Goal: Information Seeking & Learning: Learn about a topic

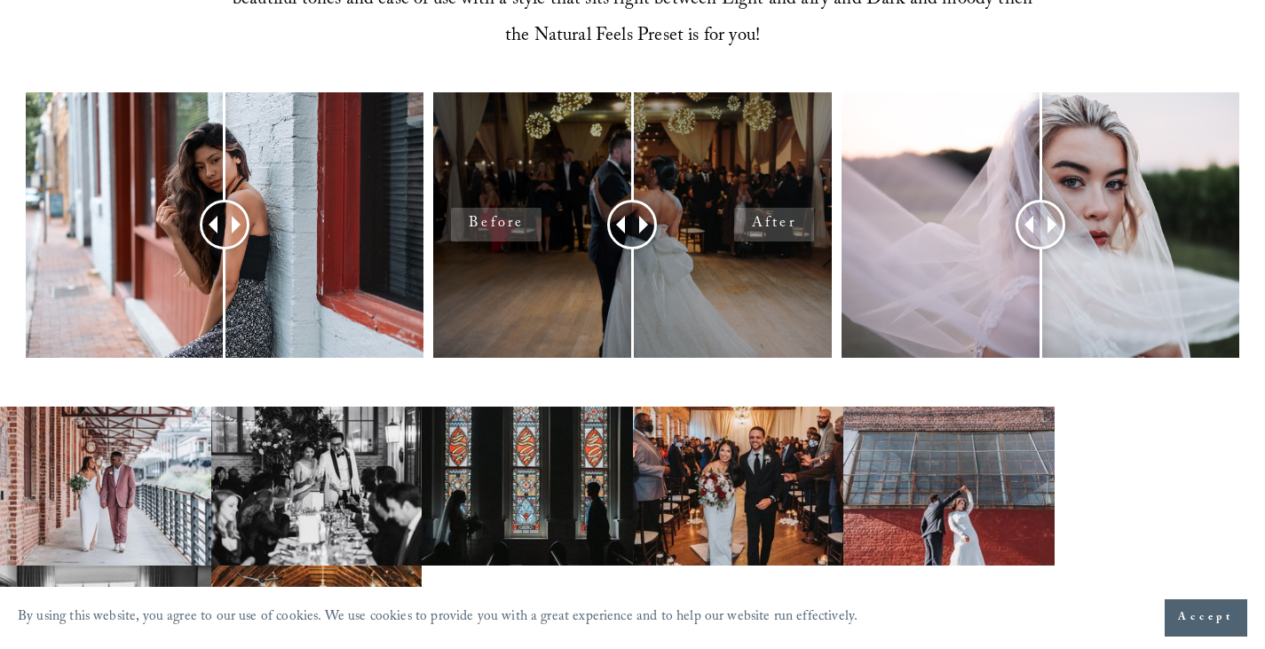
scroll to position [799, 0]
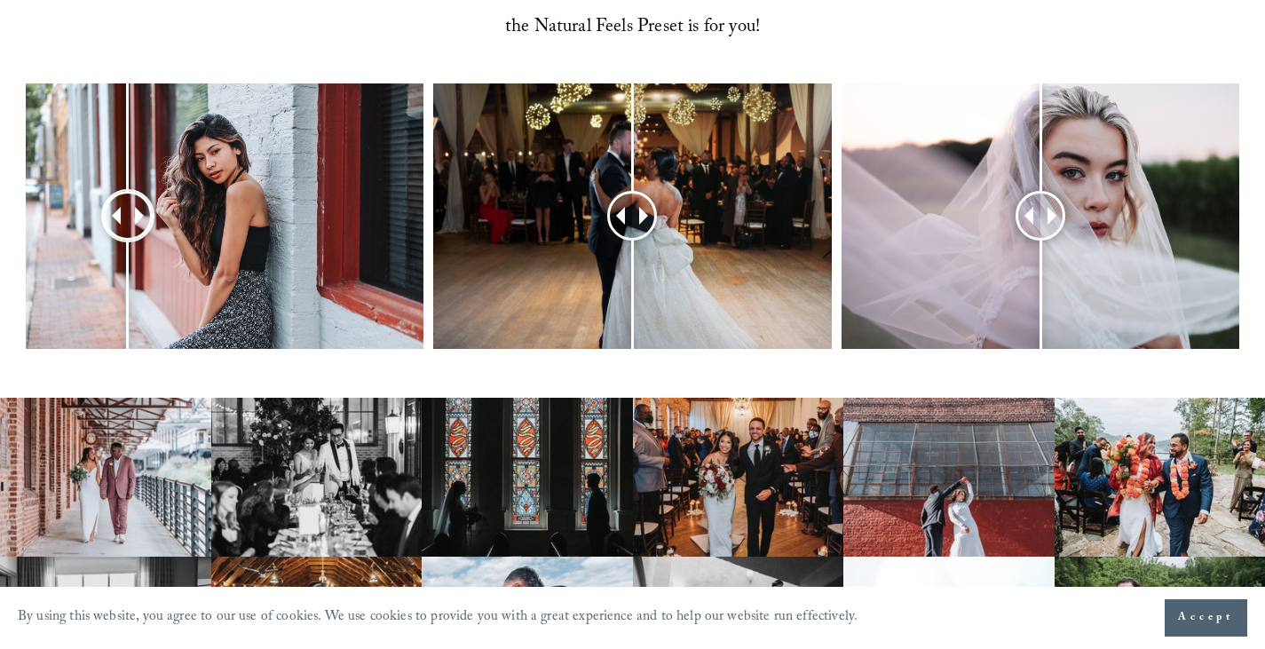
drag, startPoint x: 215, startPoint y: 205, endPoint x: 128, endPoint y: 209, distance: 87.1
click at [128, 209] on div at bounding box center [127, 215] width 45 height 45
drag, startPoint x: 642, startPoint y: 226, endPoint x: 756, endPoint y: 266, distance: 121.3
click at [618, 238] on div at bounding box center [610, 215] width 44 height 44
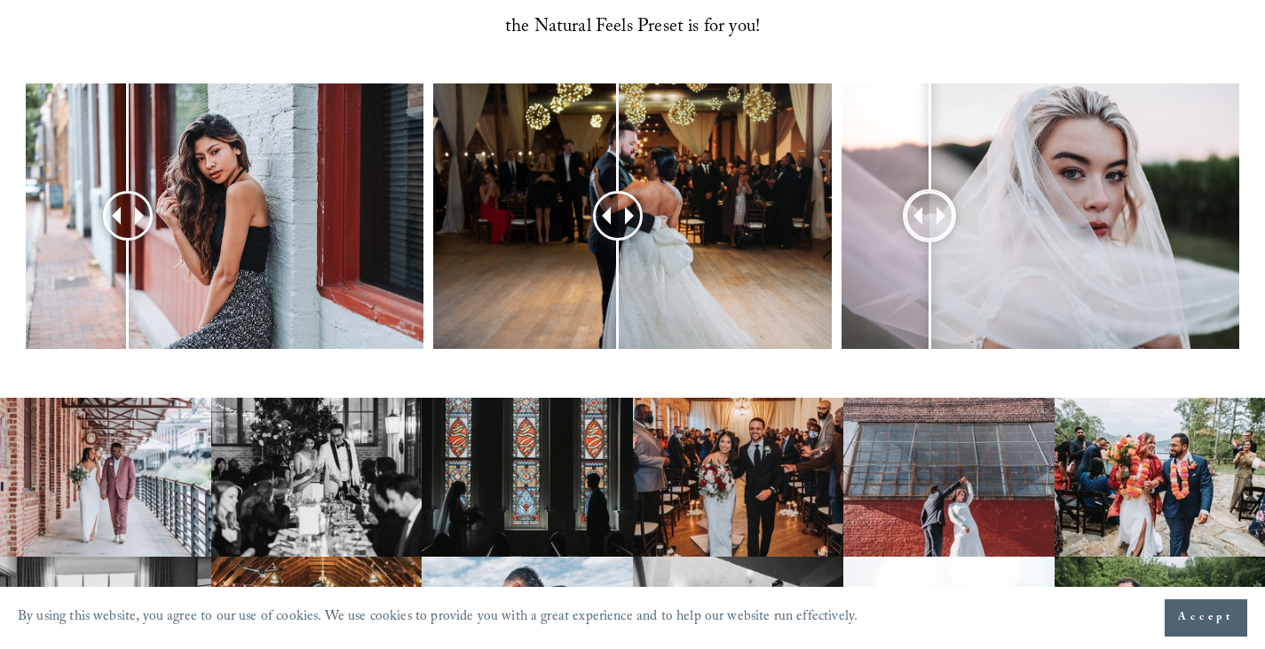
drag, startPoint x: 1047, startPoint y: 224, endPoint x: 927, endPoint y: 236, distance: 120.5
click at [927, 236] on div at bounding box center [929, 215] width 45 height 45
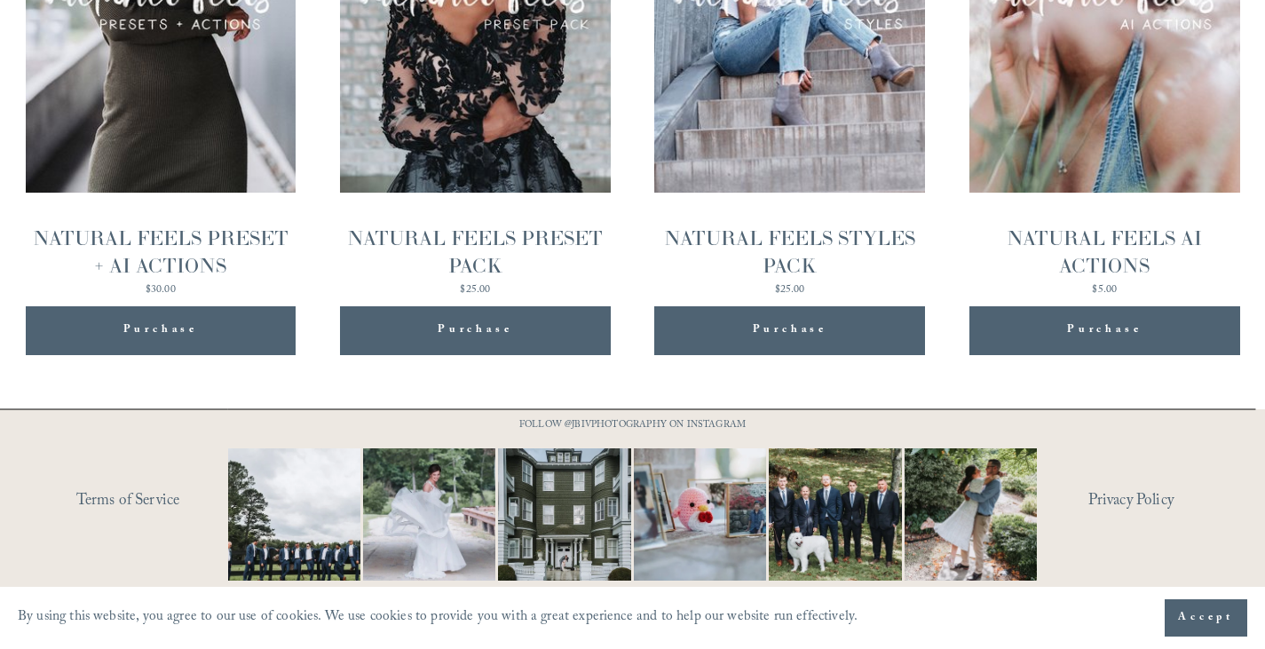
scroll to position [2056, 0]
click at [1101, 192] on link "NATURAL FEELS AI ACTIONS" at bounding box center [1104, 43] width 271 height 512
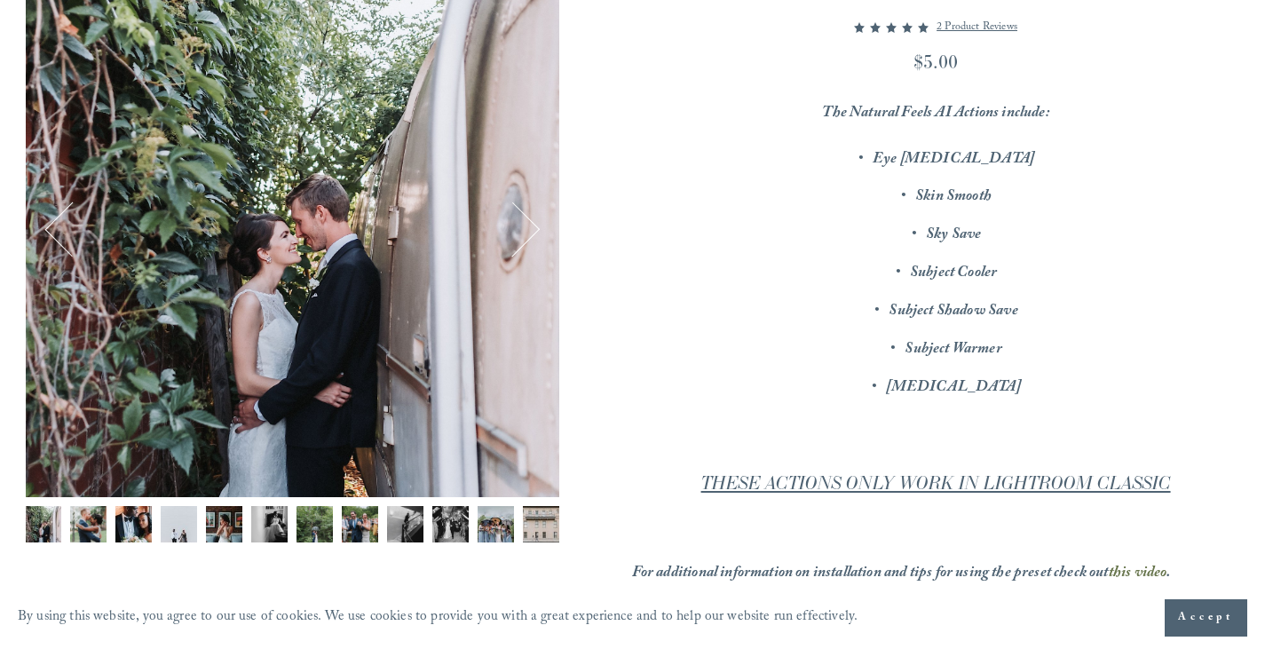
scroll to position [355, 0]
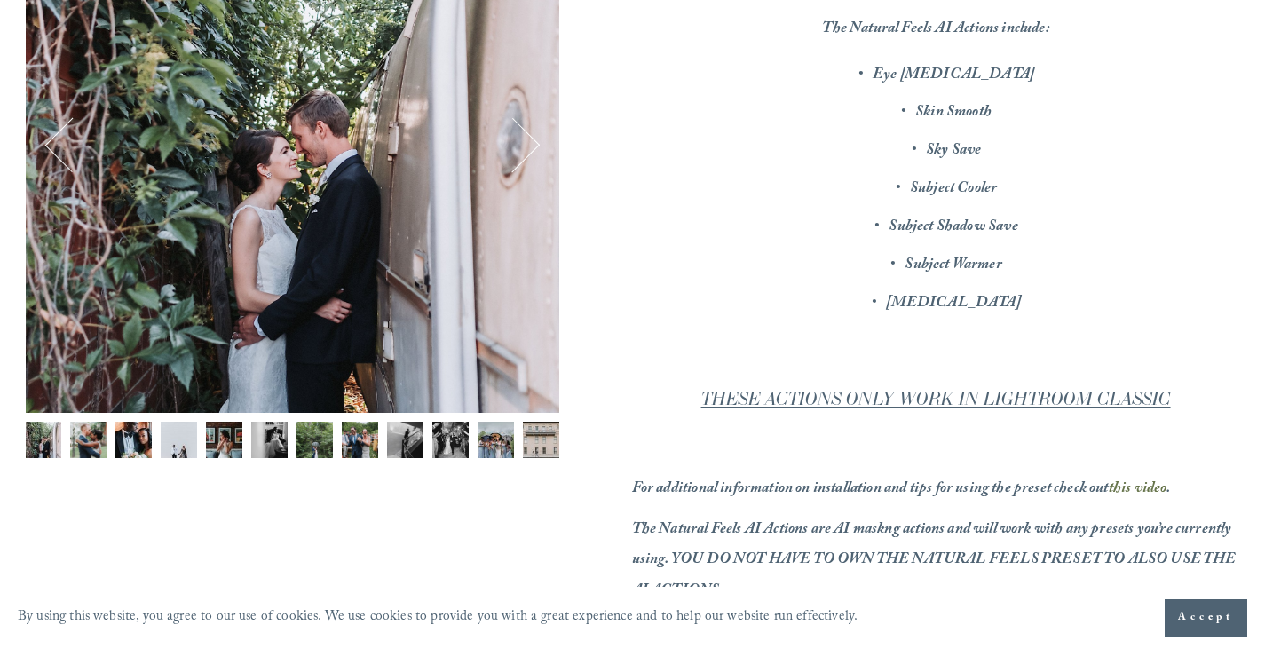
click at [89, 429] on img "Image 2 of 12" at bounding box center [88, 440] width 36 height 36
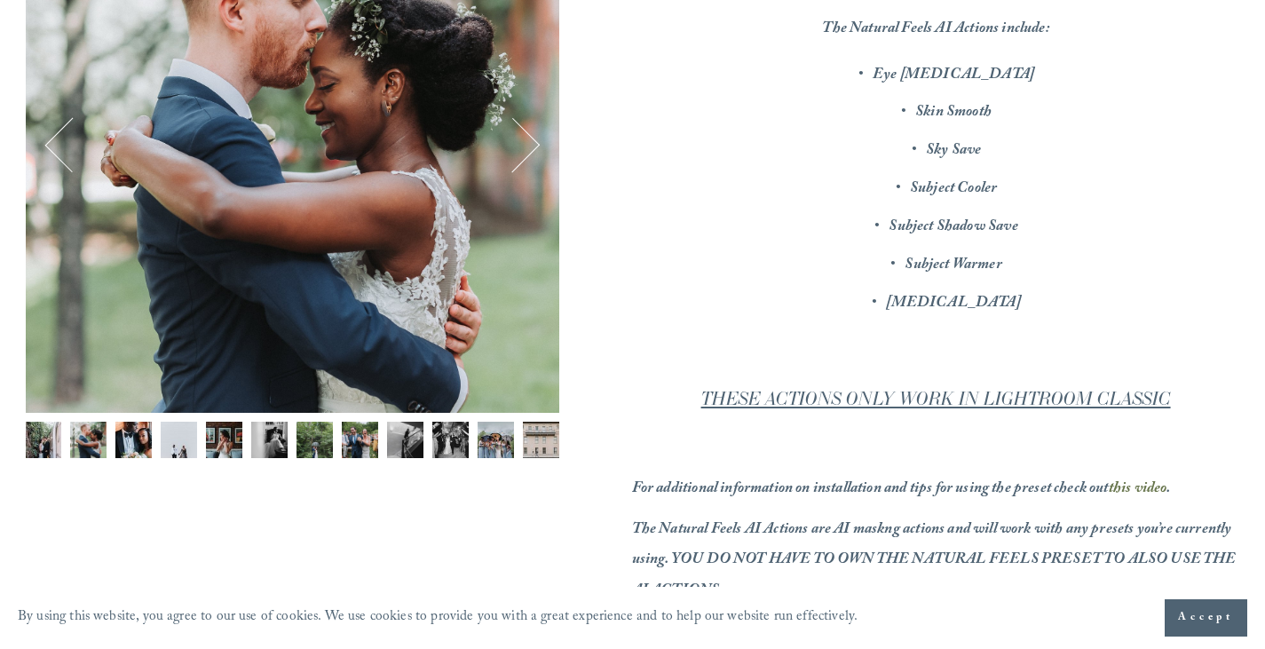
click at [131, 435] on img "Image 3 of 12" at bounding box center [133, 440] width 36 height 36
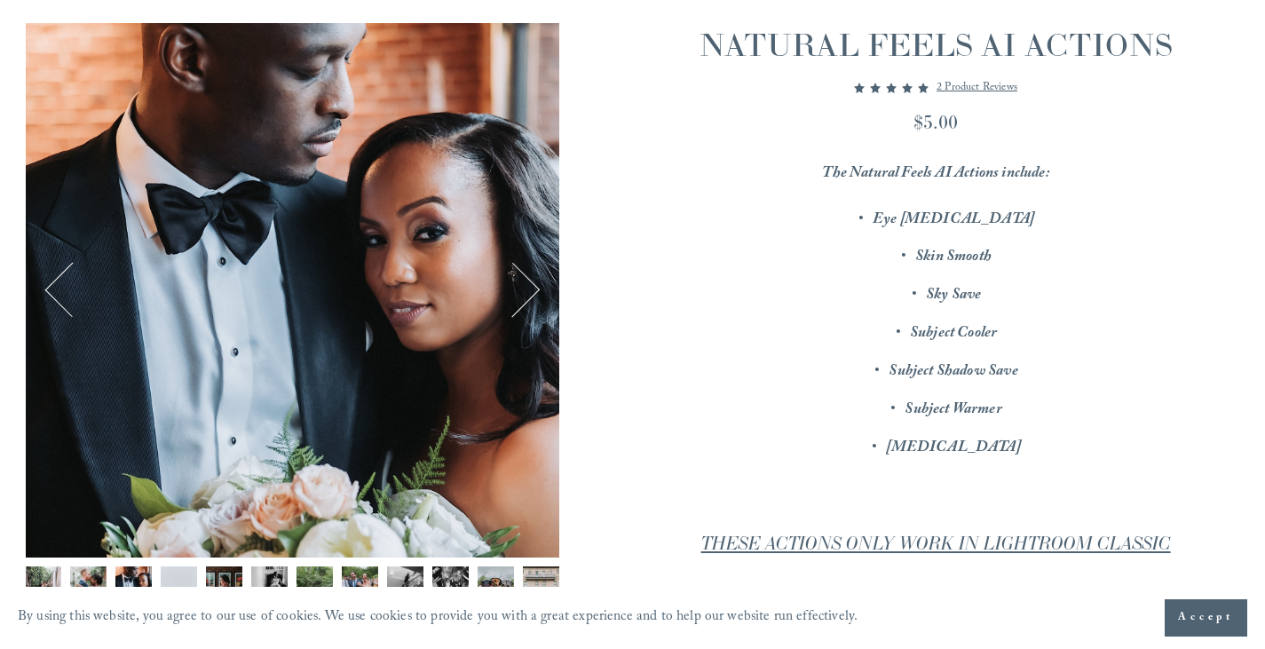
scroll to position [178, 0]
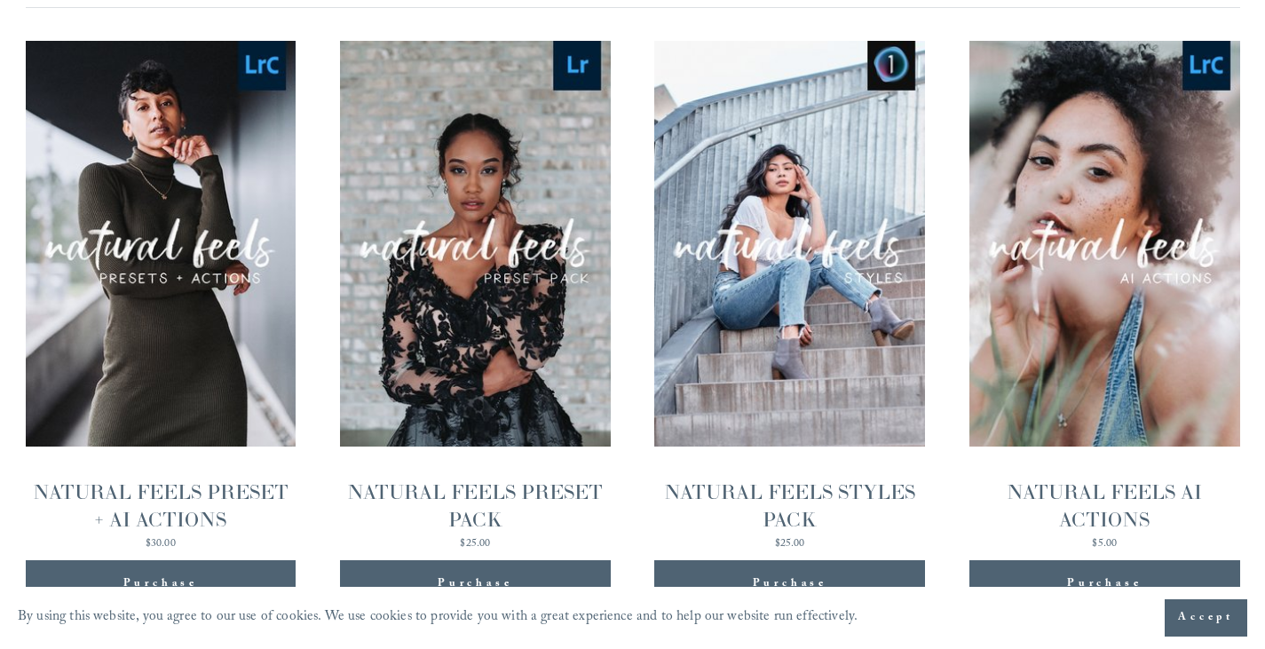
scroll to position [1790, 0]
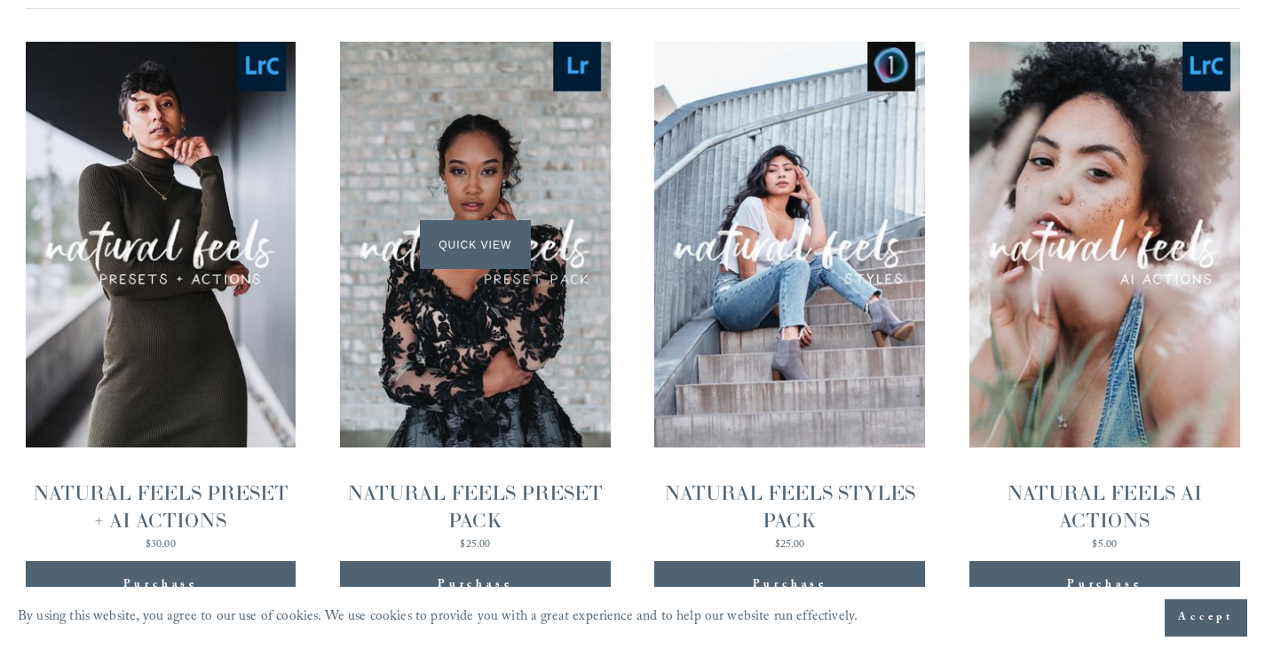
click at [559, 374] on div "Quick View" at bounding box center [475, 245] width 271 height 406
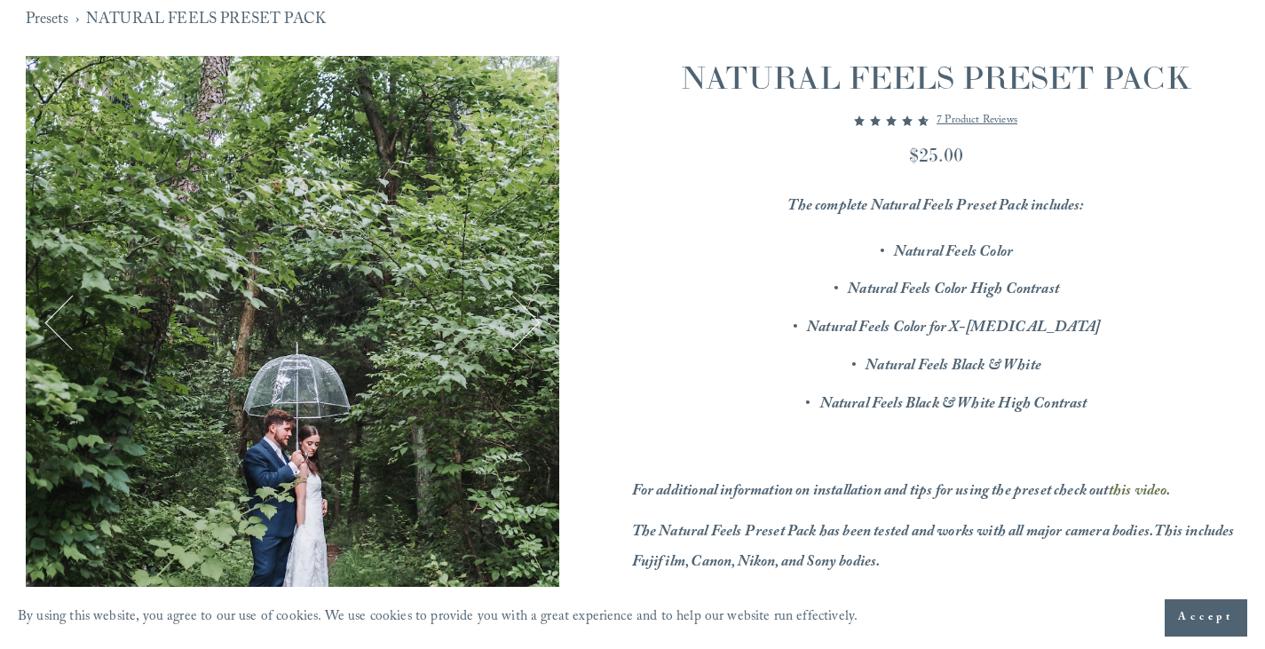
scroll to position [266, 0]
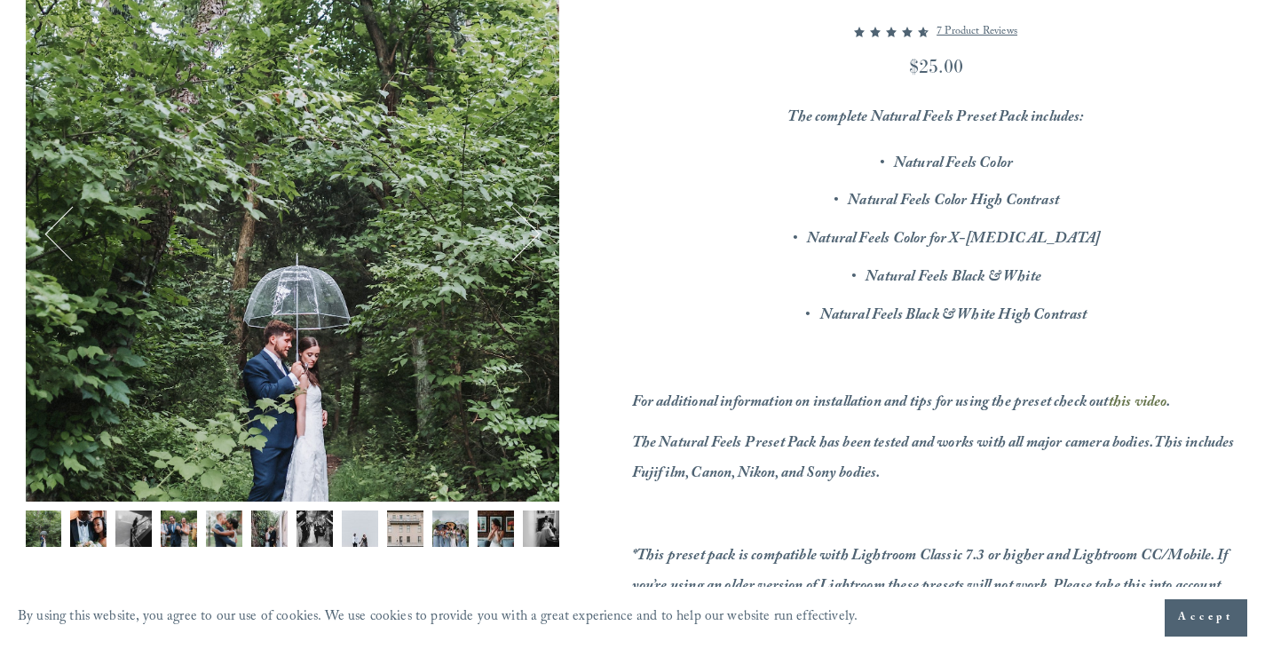
click at [88, 520] on img "Image 2 of 12" at bounding box center [88, 528] width 36 height 36
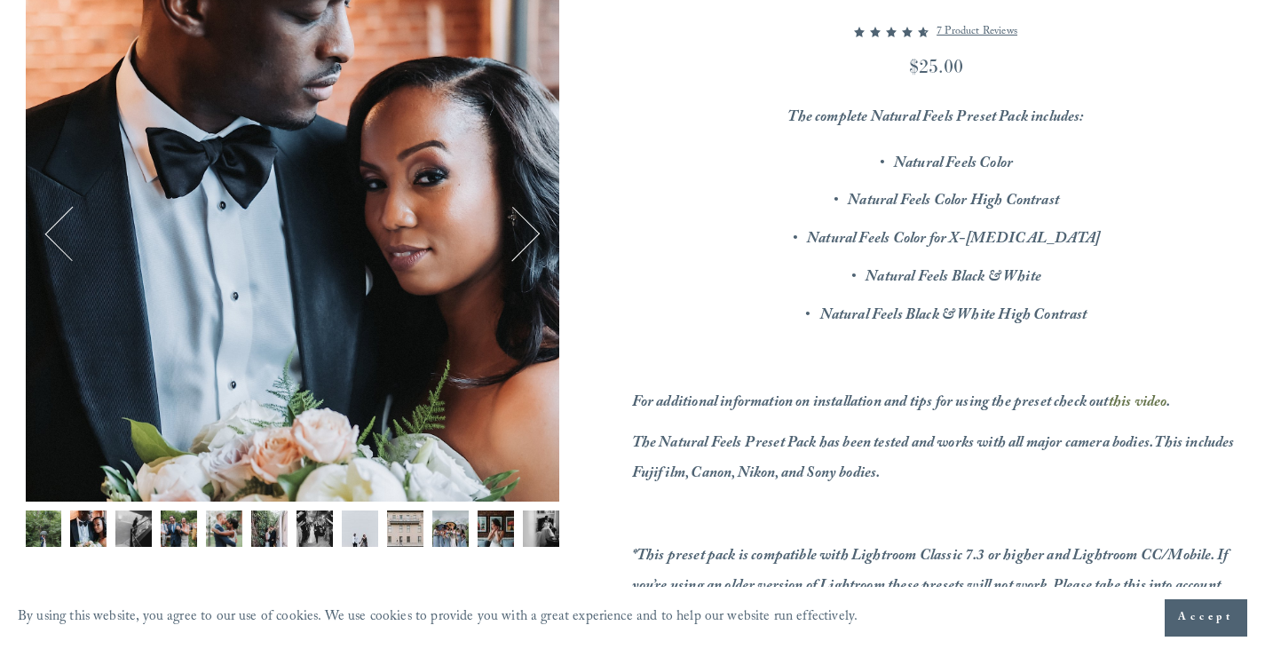
click at [138, 524] on img "Image 3 of 12" at bounding box center [133, 528] width 36 height 36
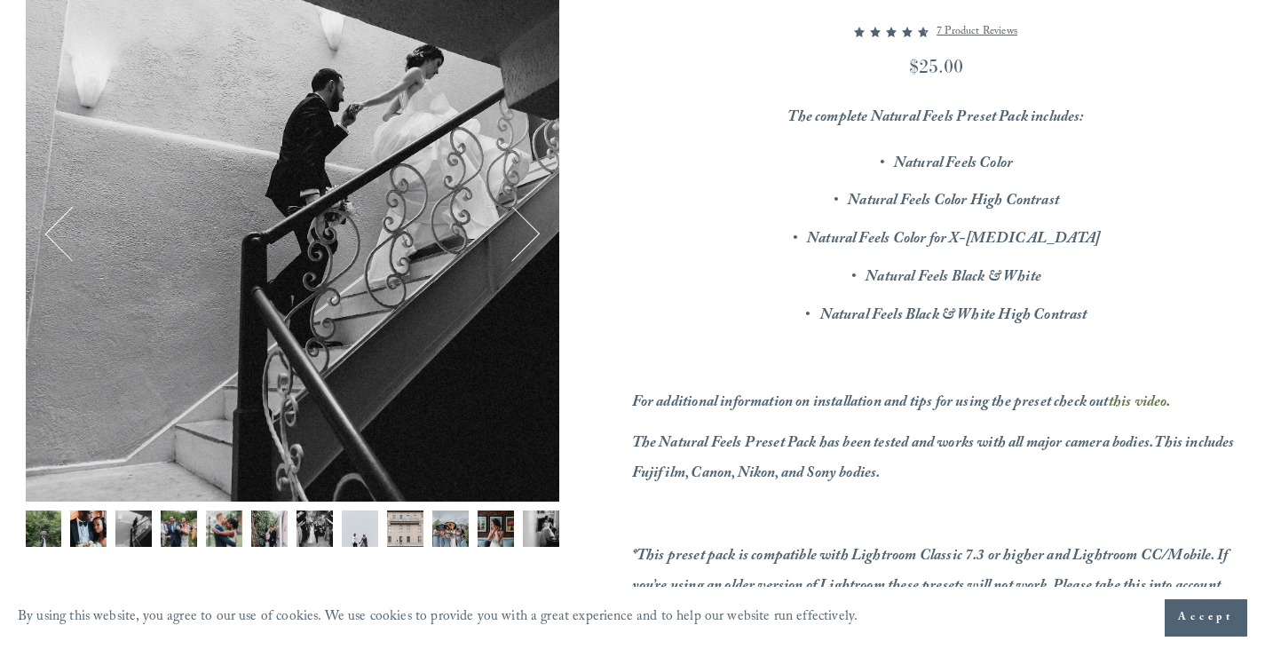
click at [173, 529] on img "Image 4 of 12" at bounding box center [179, 528] width 36 height 36
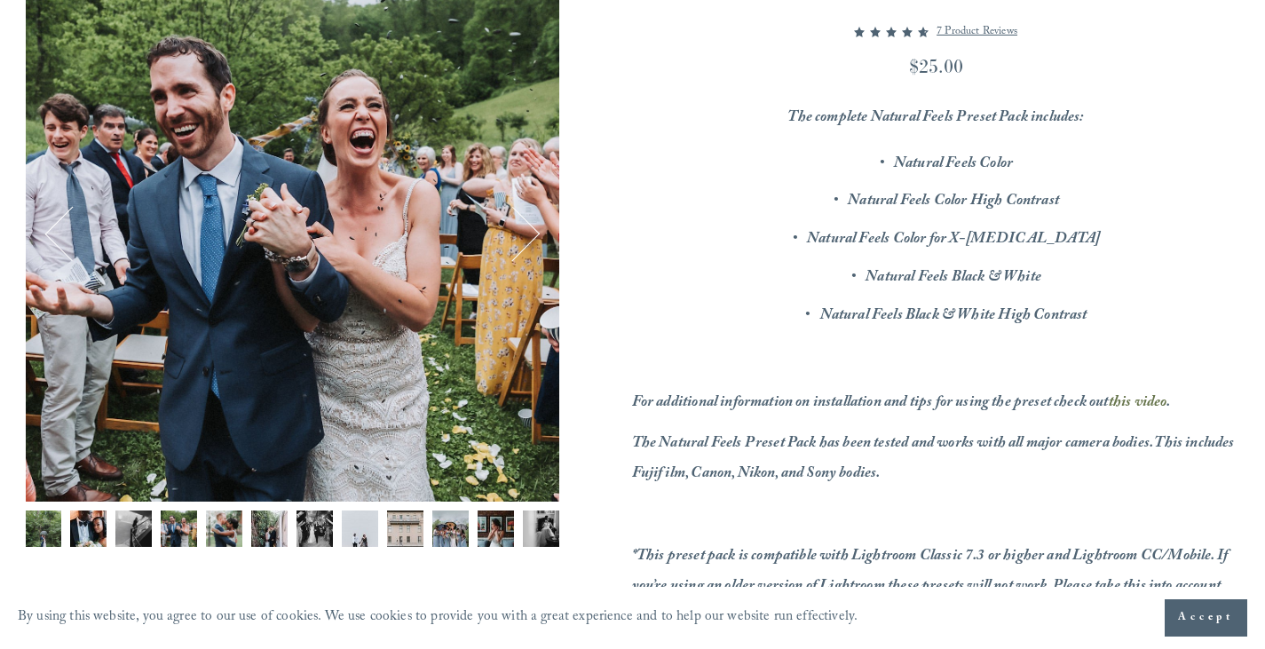
click at [234, 518] on img "Image 5 of 12" at bounding box center [224, 528] width 36 height 36
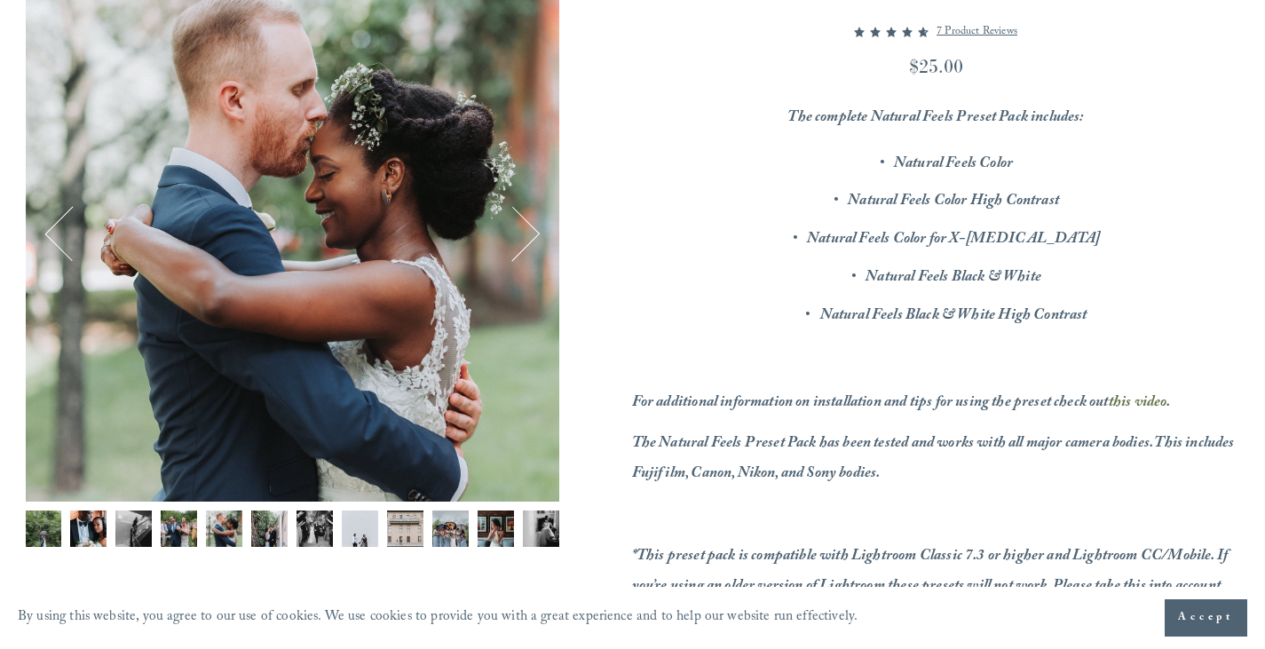
click at [277, 525] on img "Image 6 of 12" at bounding box center [269, 528] width 36 height 36
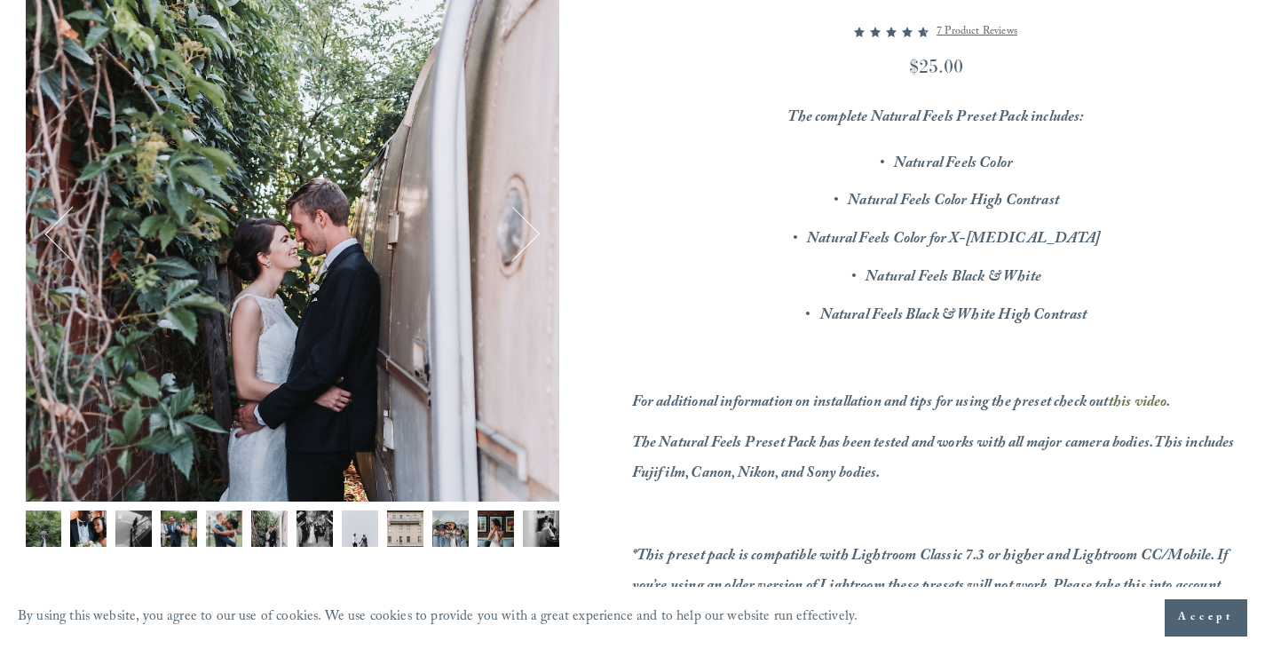
click at [297, 526] on img "Image 7 of 12" at bounding box center [314, 528] width 36 height 36
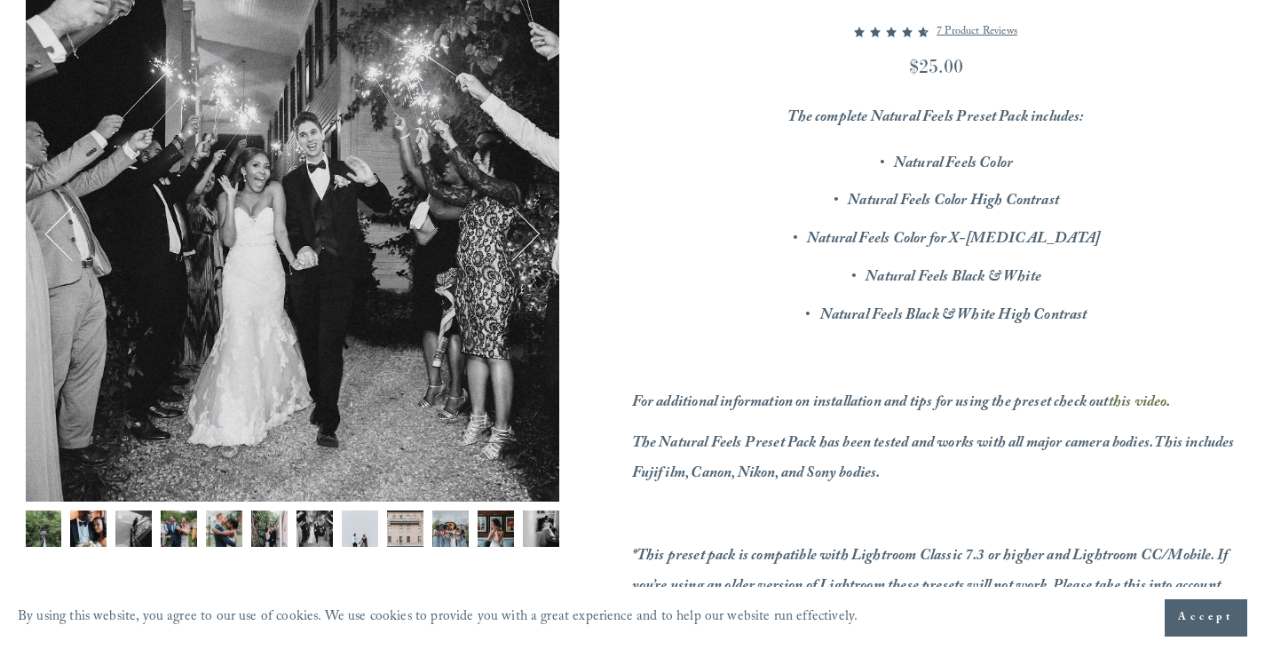
click at [369, 525] on img "Image 8 of 12" at bounding box center [360, 528] width 36 height 36
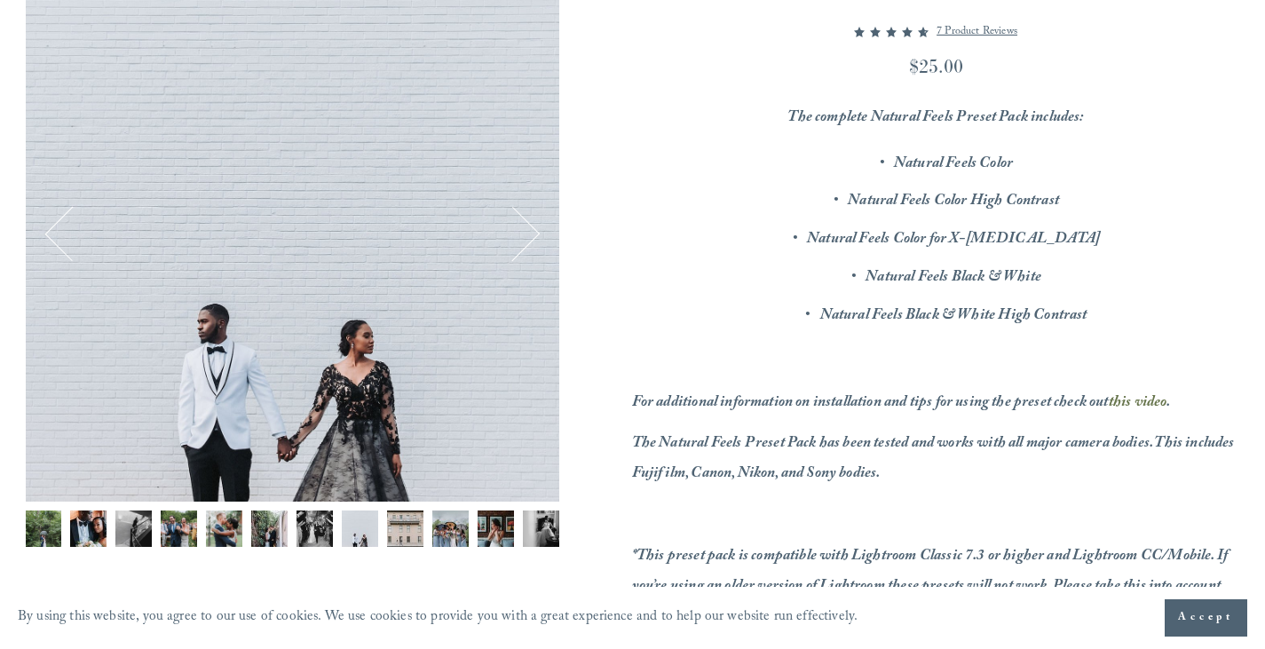
click at [377, 528] on img "Image 8 of 12" at bounding box center [360, 528] width 36 height 36
click at [403, 525] on img "Image 9 of 12" at bounding box center [405, 528] width 36 height 36
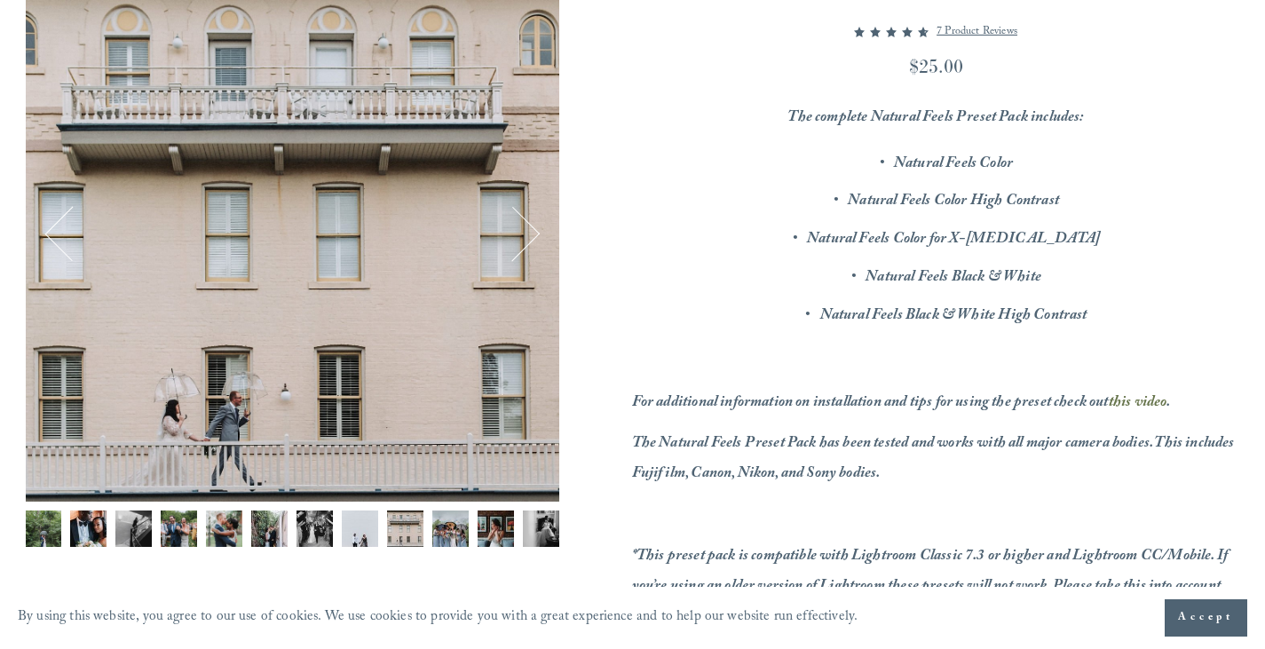
click at [361, 526] on img "Image 8 of 12" at bounding box center [360, 528] width 36 height 36
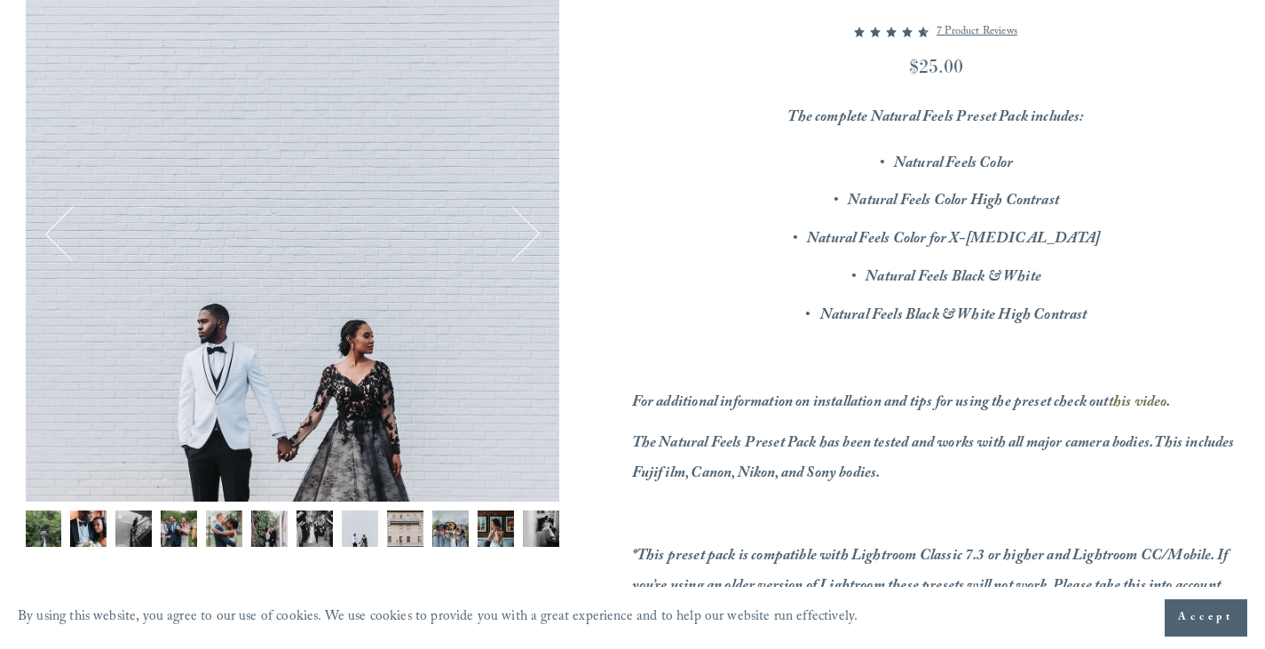
click at [456, 532] on img "Image 10 of 12" at bounding box center [450, 528] width 36 height 36
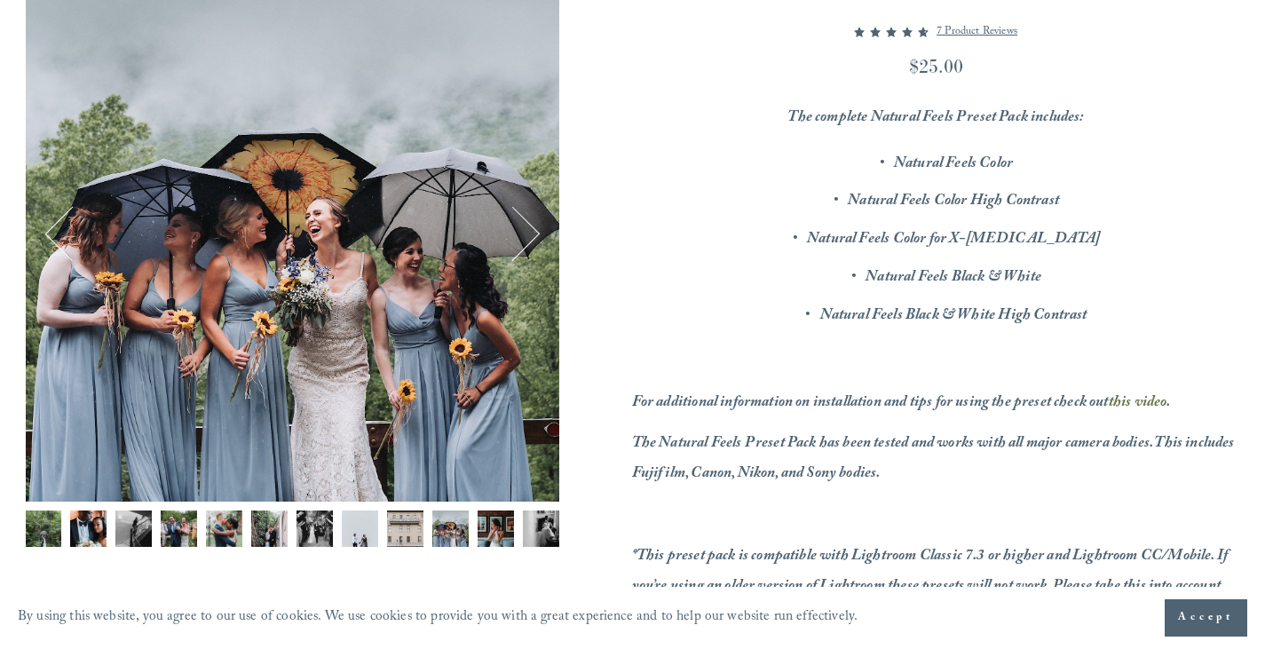
click at [546, 525] on img "Image 12 of 12" at bounding box center [541, 528] width 36 height 36
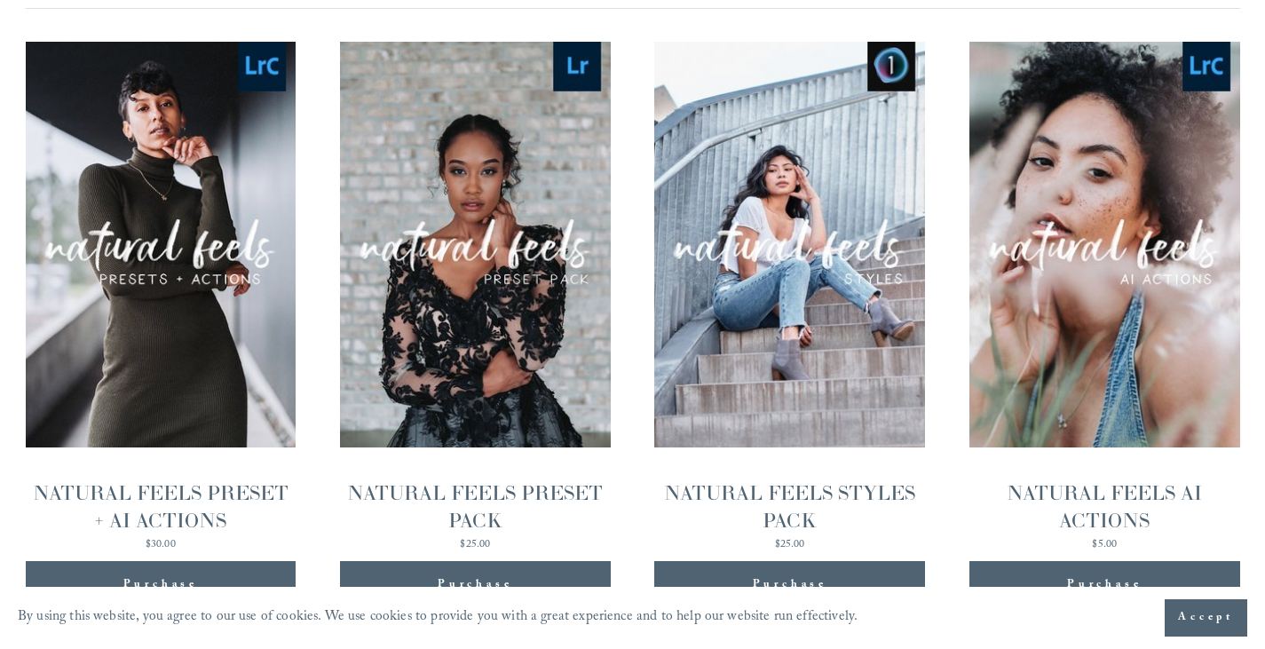
scroll to position [1524, 0]
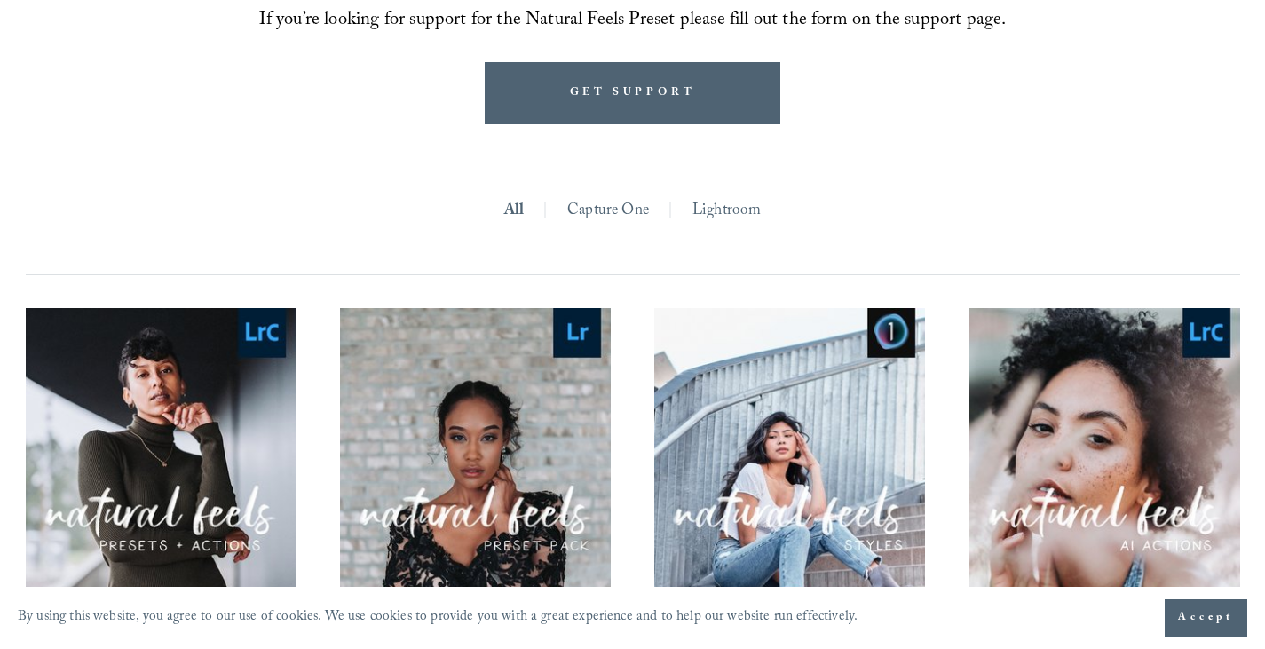
click at [705, 209] on link "Lightroom" at bounding box center [726, 212] width 69 height 30
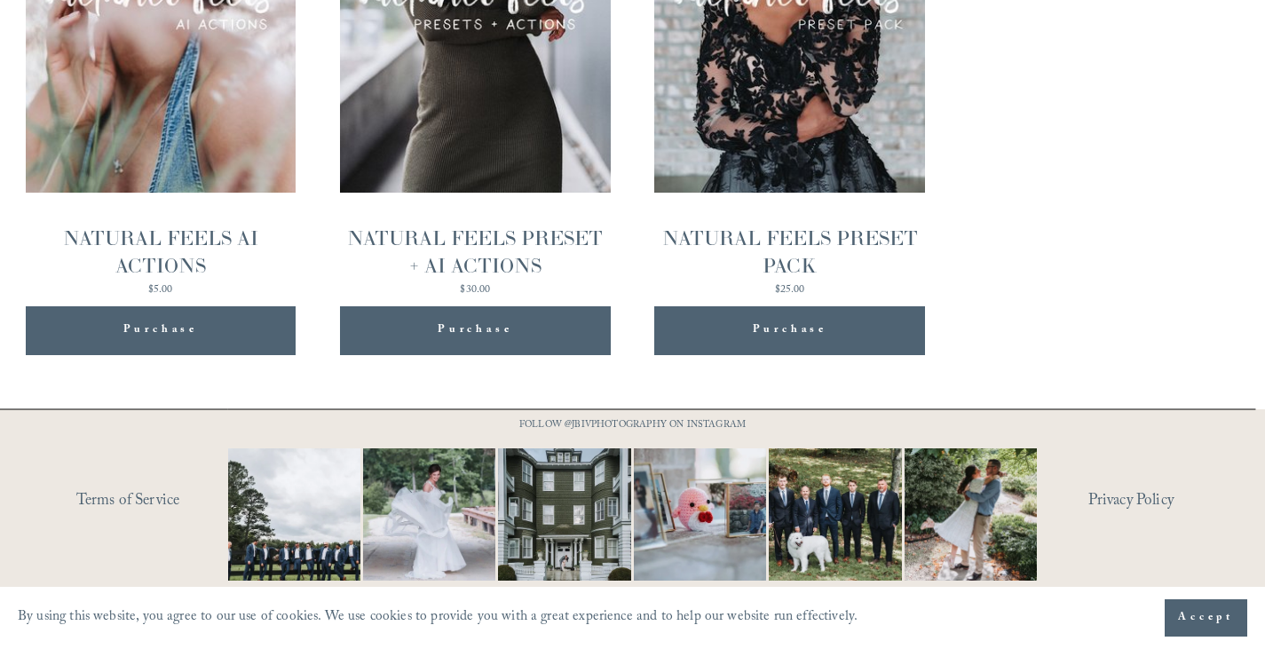
scroll to position [2008, 0]
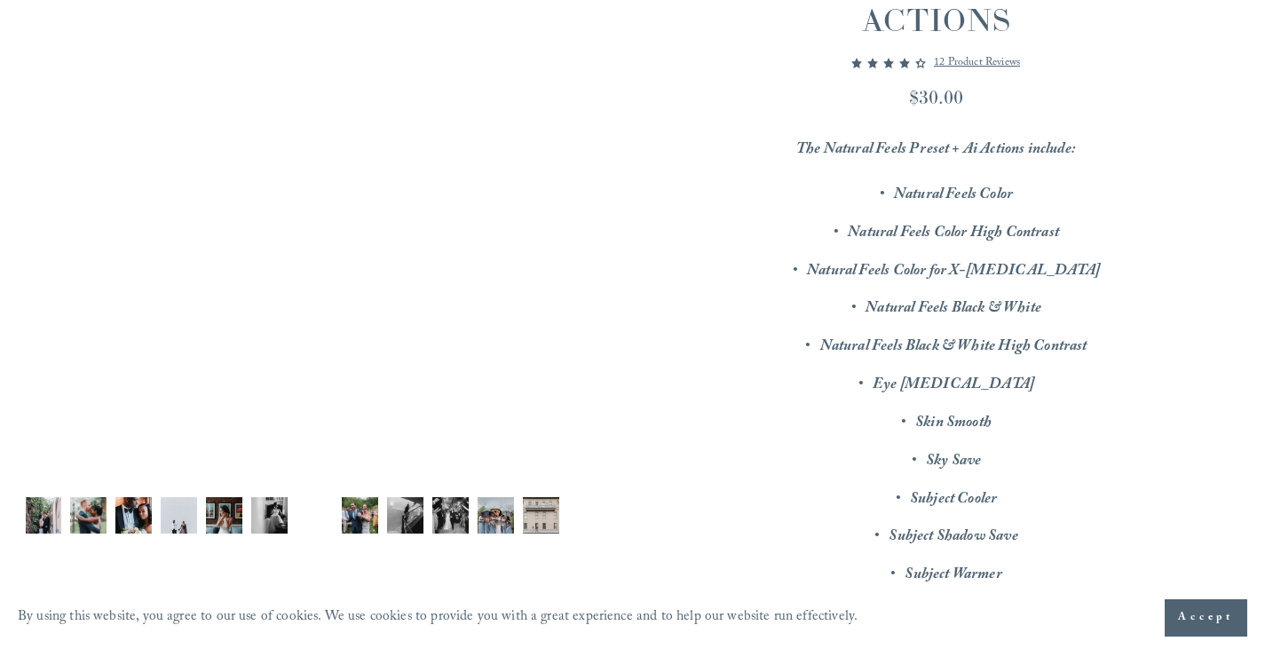
scroll to position [355, 0]
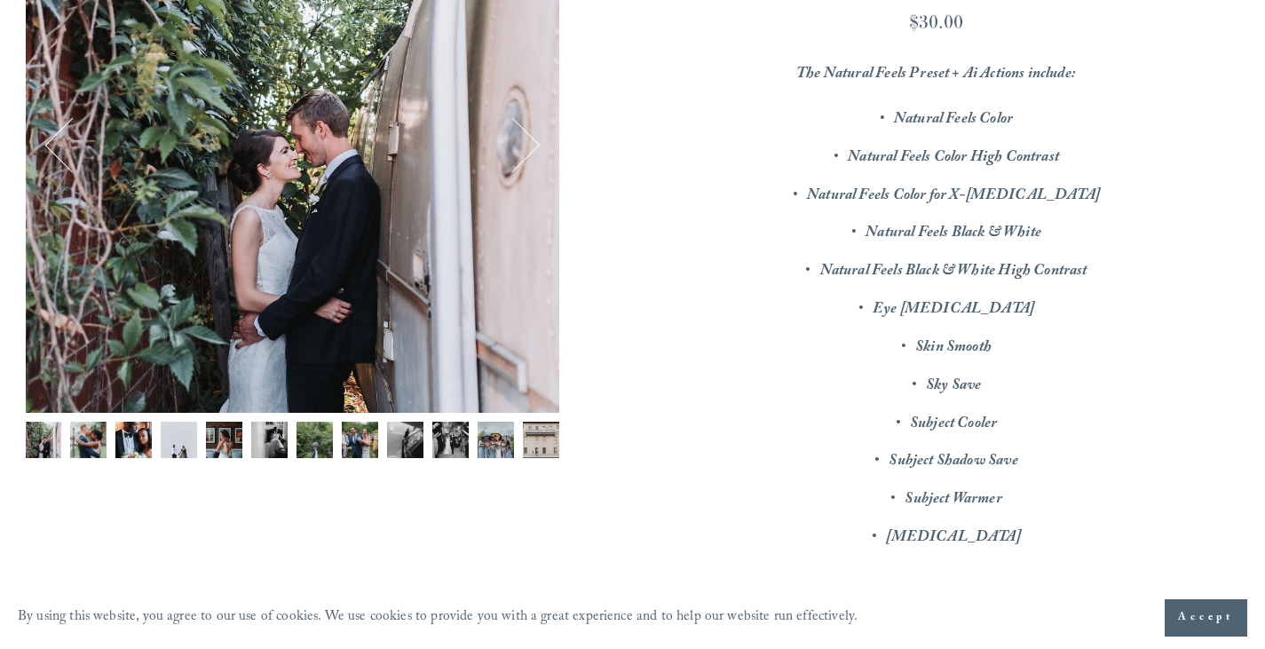
click at [532, 444] on img "Image 12 of 12" at bounding box center [541, 440] width 36 height 36
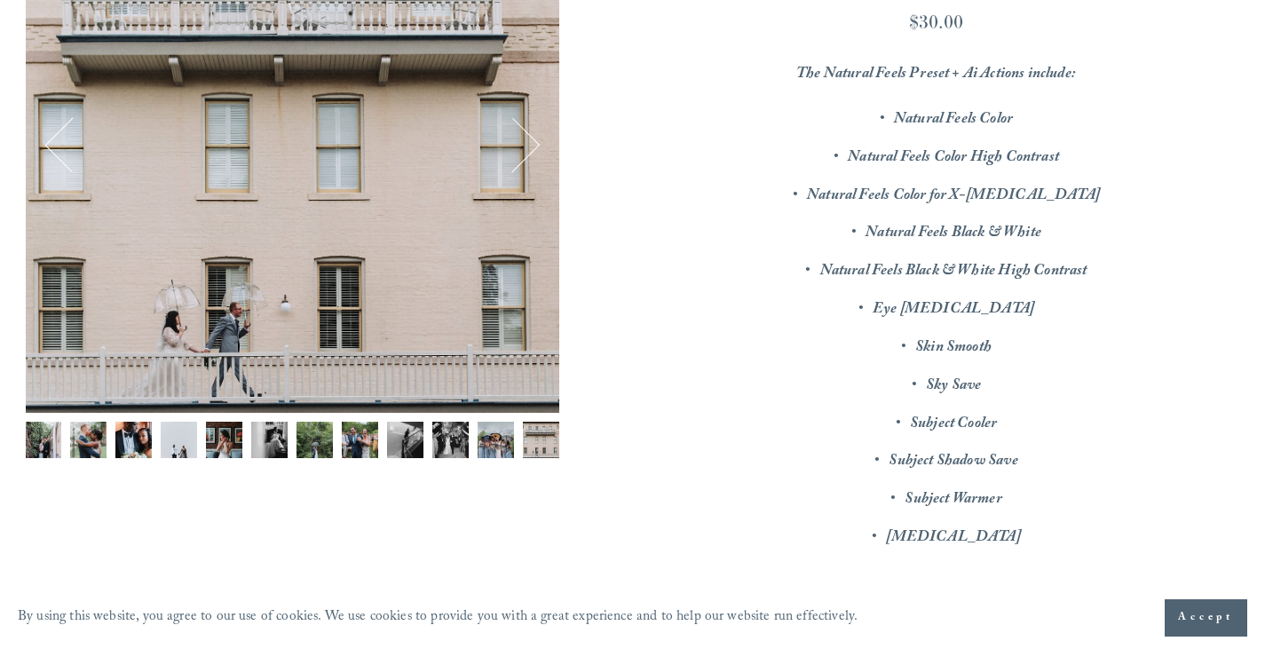
click at [500, 444] on img "Image 11 of 12" at bounding box center [495, 440] width 36 height 36
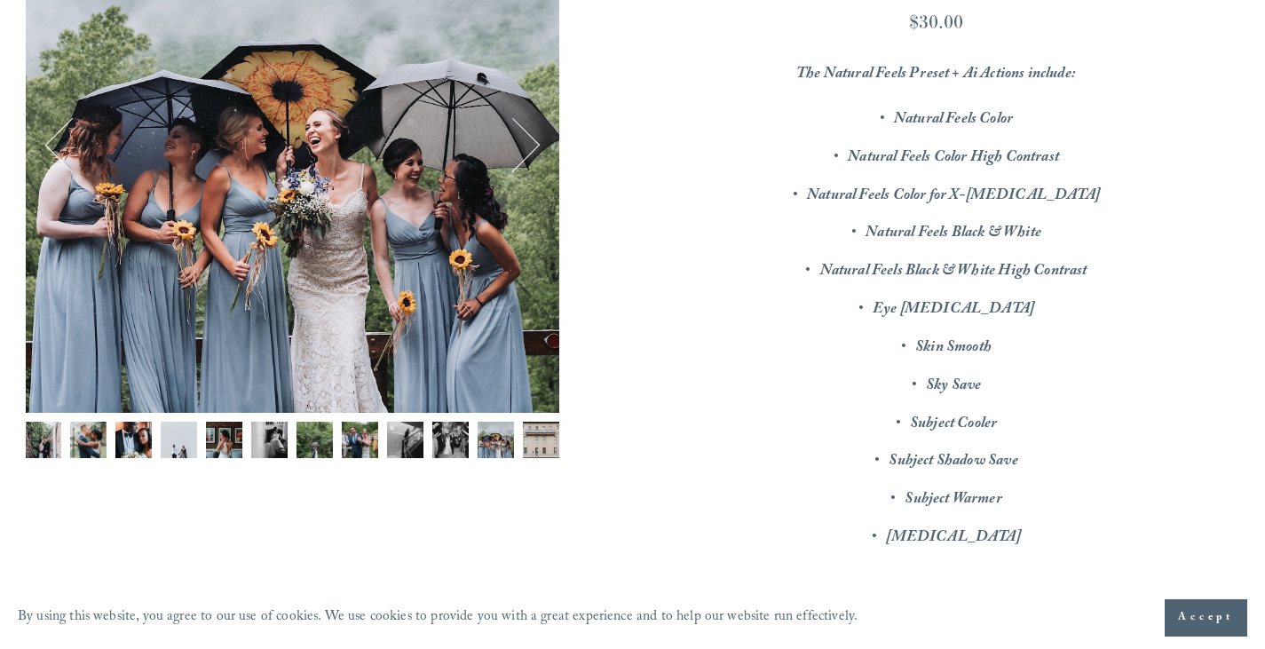
click at [347, 437] on img "Image 8 of 12" at bounding box center [360, 440] width 36 height 36
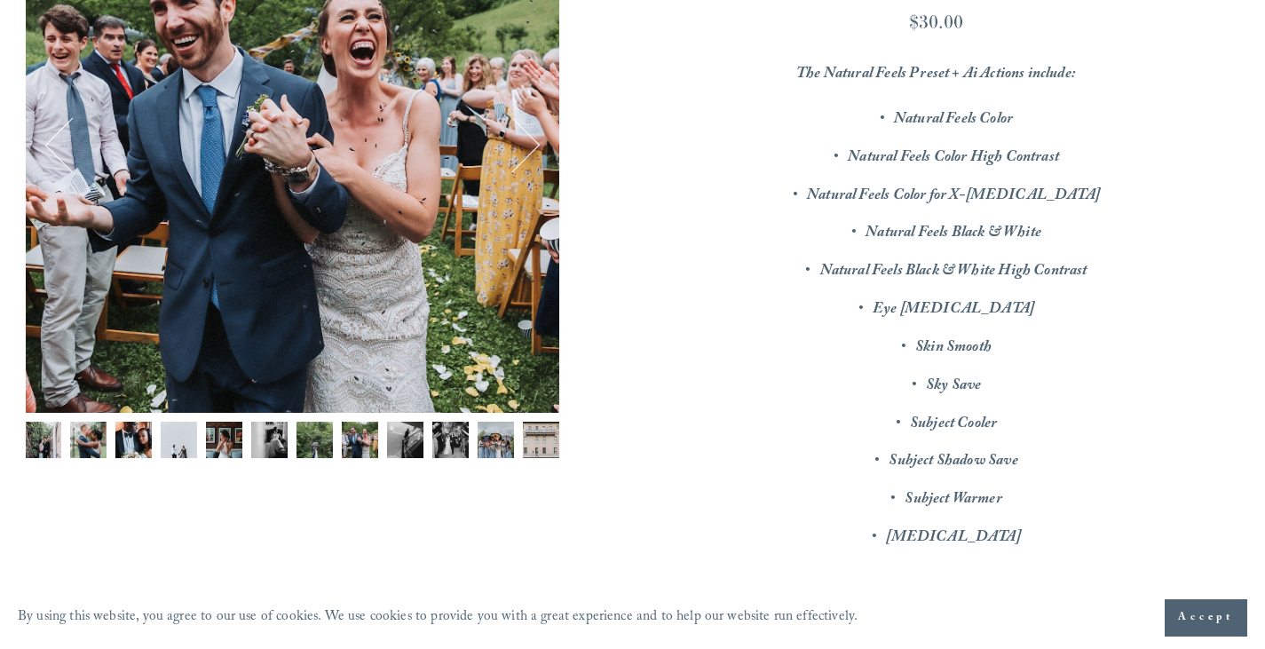
click at [313, 438] on img "Image 7 of 12" at bounding box center [314, 440] width 36 height 36
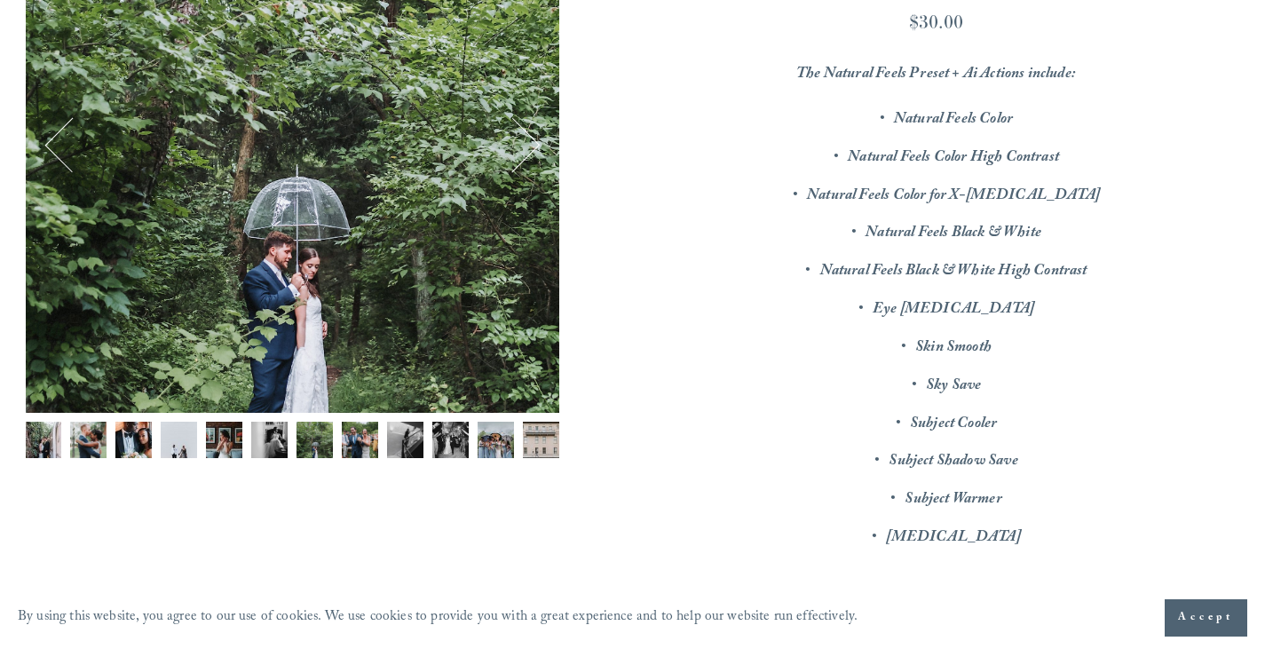
click at [280, 440] on img "Image 6 of 12" at bounding box center [269, 440] width 36 height 36
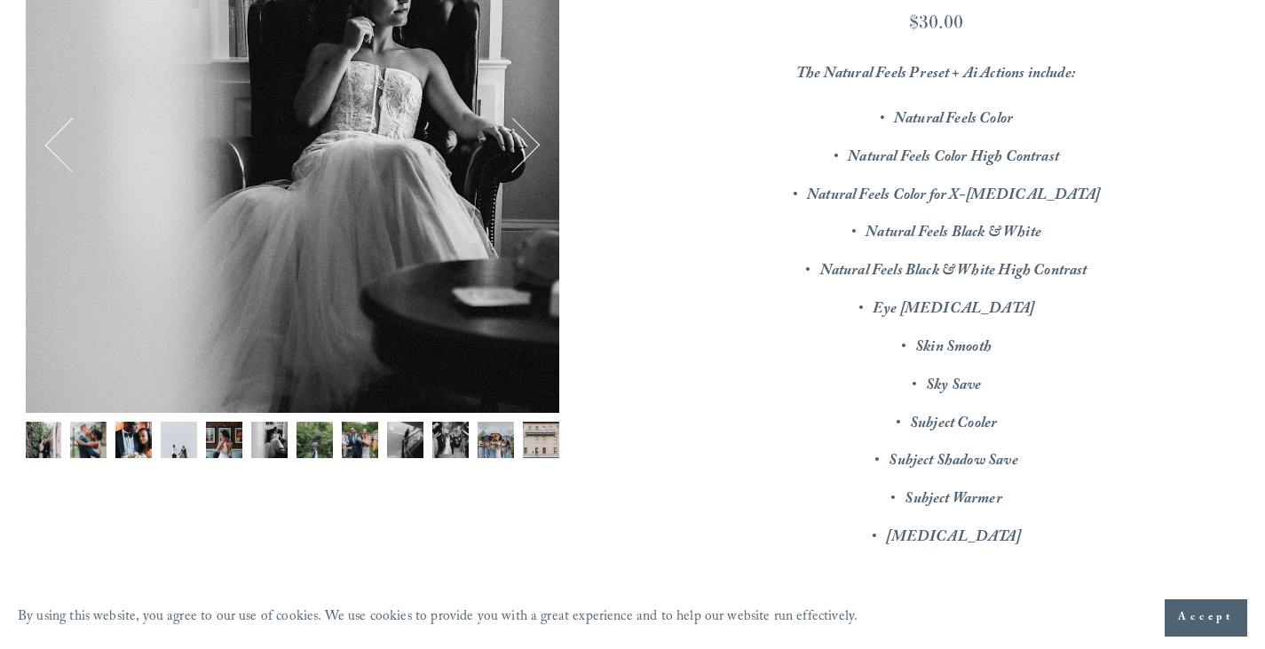
click at [231, 438] on img "Image 5 of 12" at bounding box center [224, 440] width 36 height 36
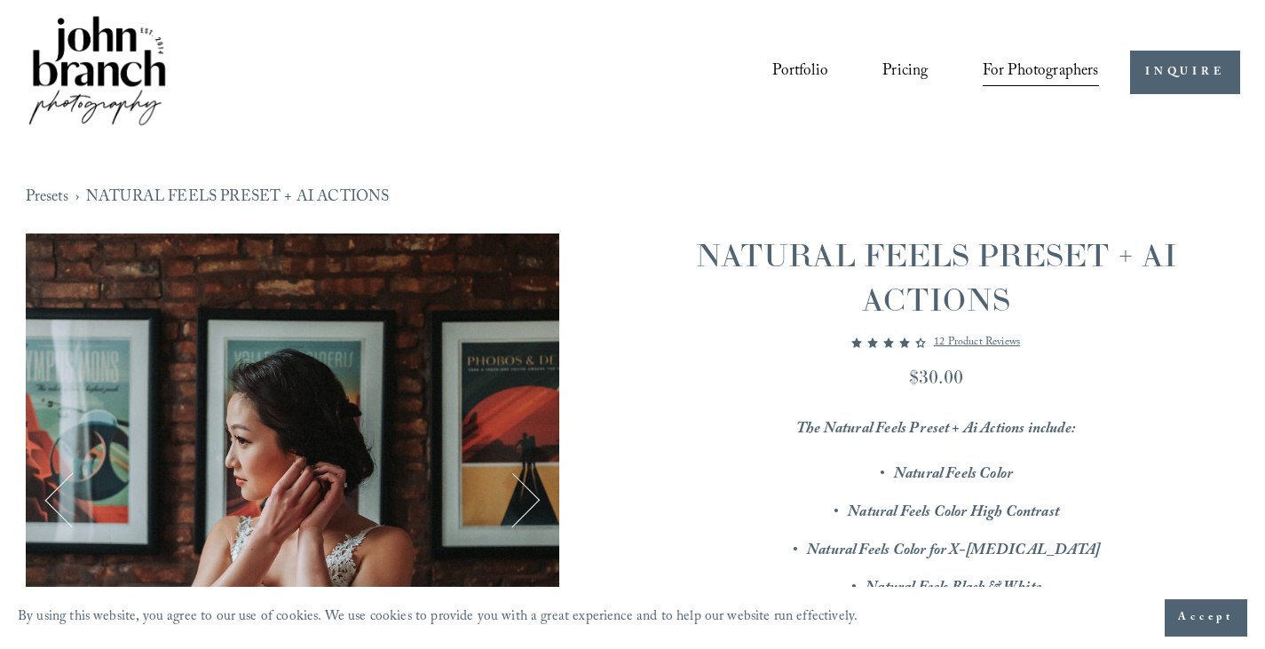
scroll to position [0, 0]
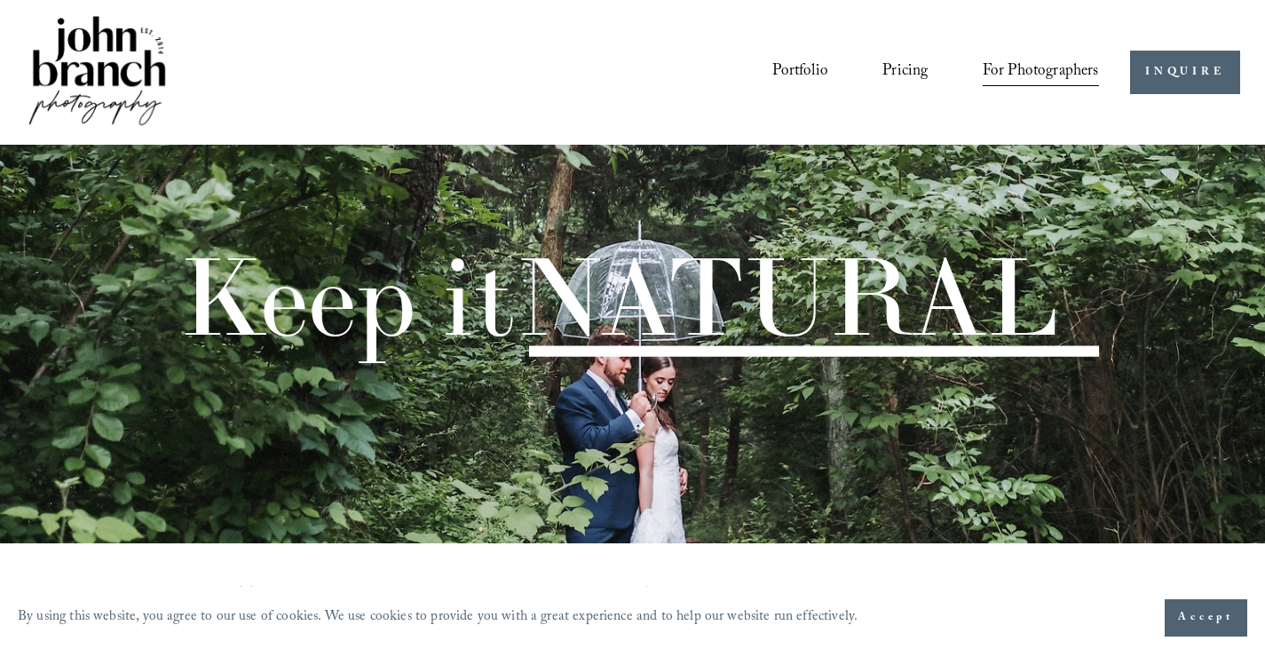
click at [908, 64] on link "Pricing" at bounding box center [904, 73] width 45 height 34
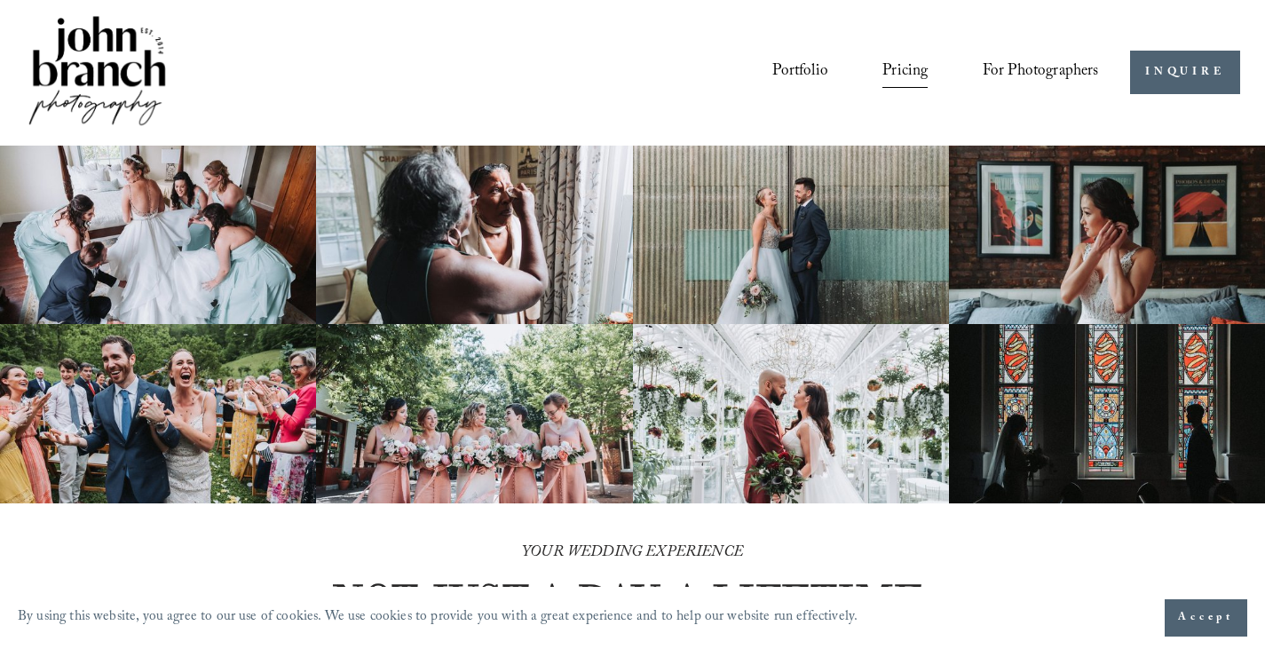
click at [1050, 66] on span "For Photographers" at bounding box center [1040, 73] width 116 height 30
click at [0, 0] on span "Presets" at bounding box center [0, 0] width 0 height 0
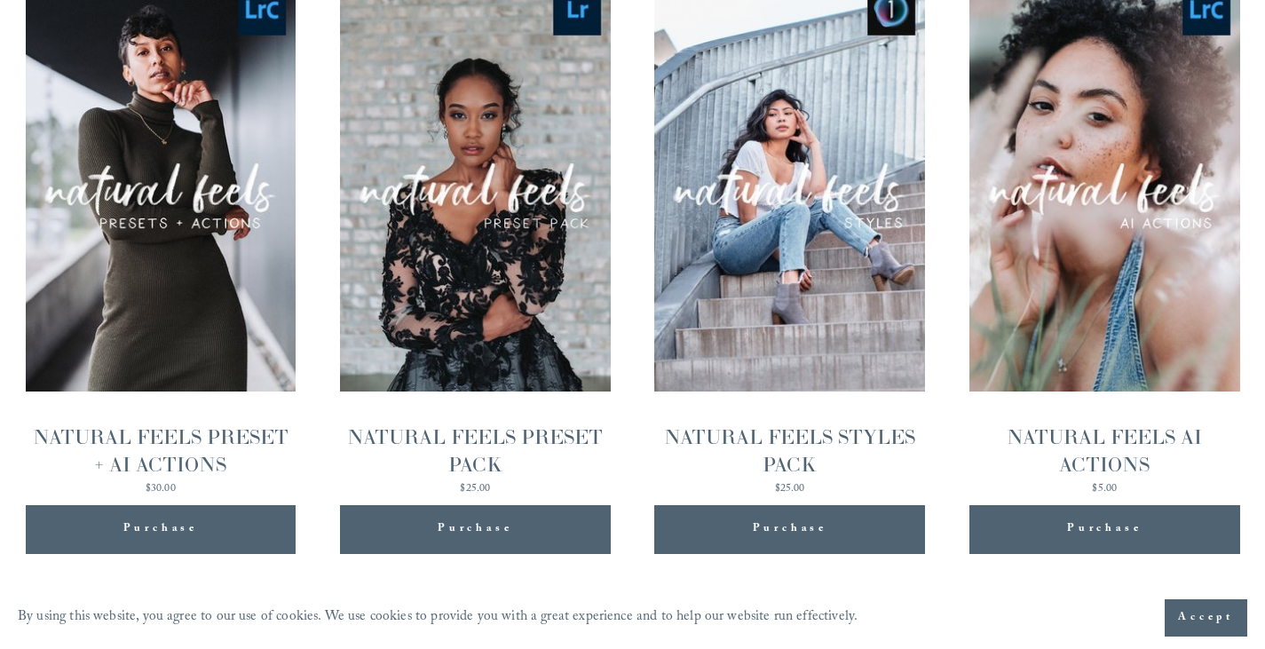
scroll to position [1828, 0]
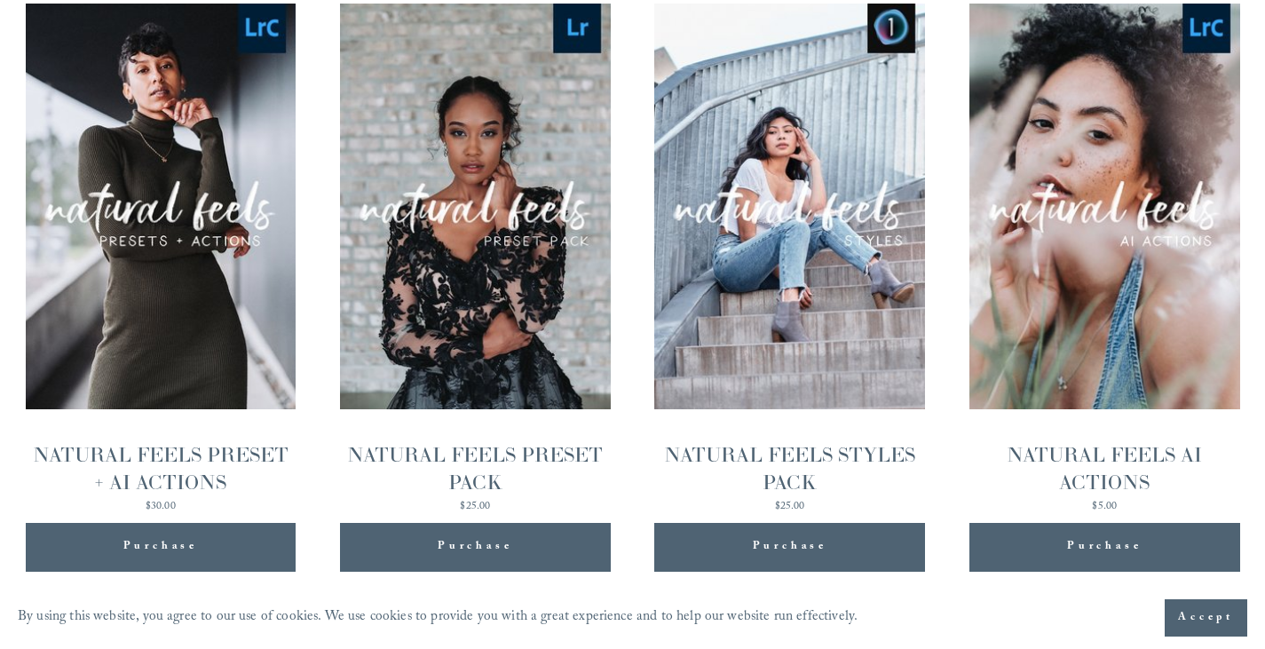
drag, startPoint x: 1272, startPoint y: 256, endPoint x: 1275, endPoint y: 493, distance: 237.0
click at [778, 319] on div "Quick View" at bounding box center [789, 207] width 271 height 406
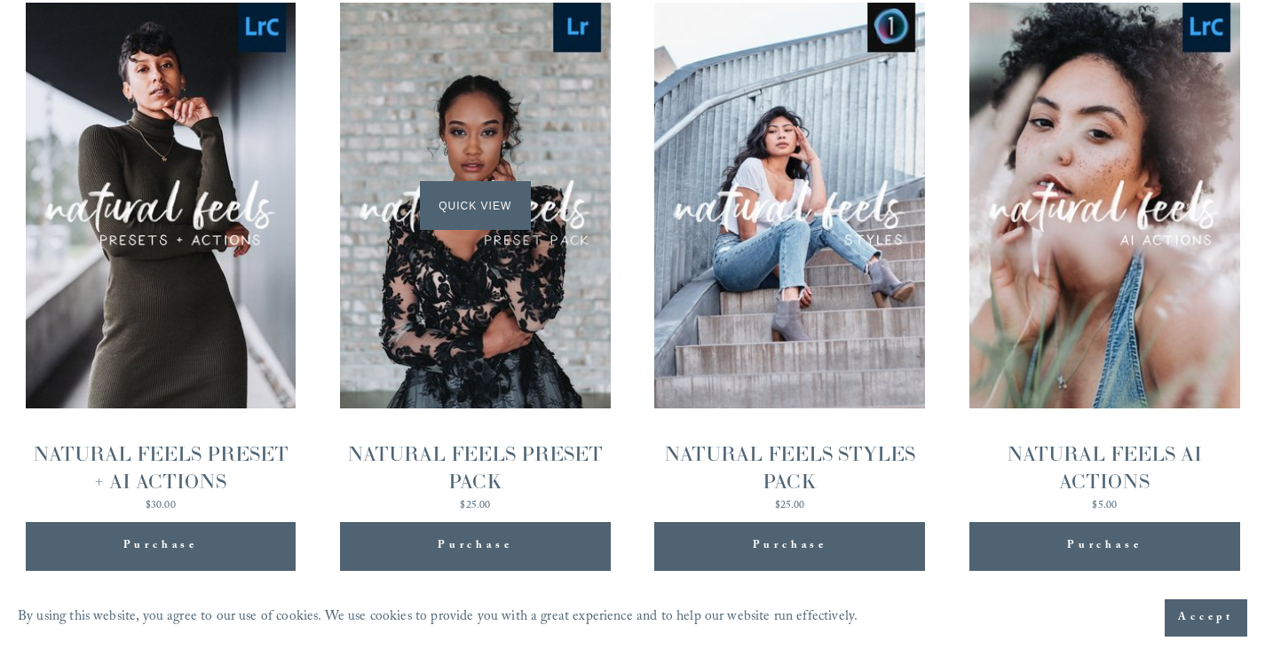
scroll to position [1828, 0]
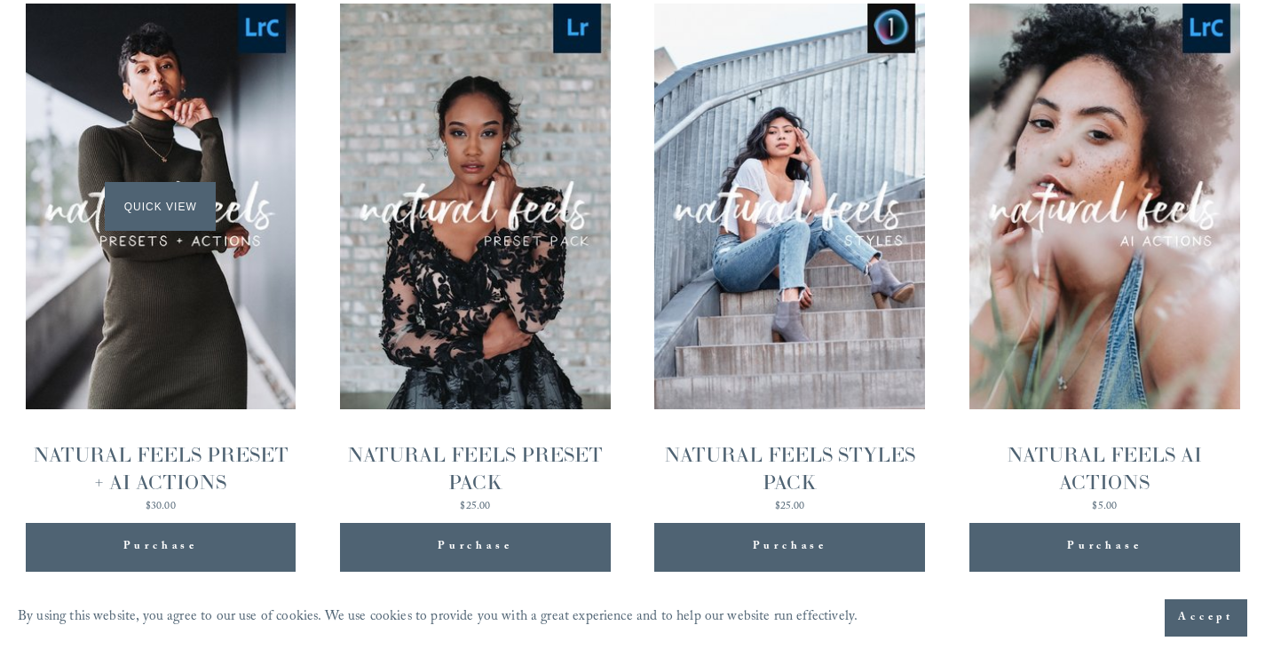
click at [224, 279] on div "Quick View" at bounding box center [161, 207] width 271 height 406
click at [167, 203] on span "Quick View" at bounding box center [160, 206] width 111 height 49
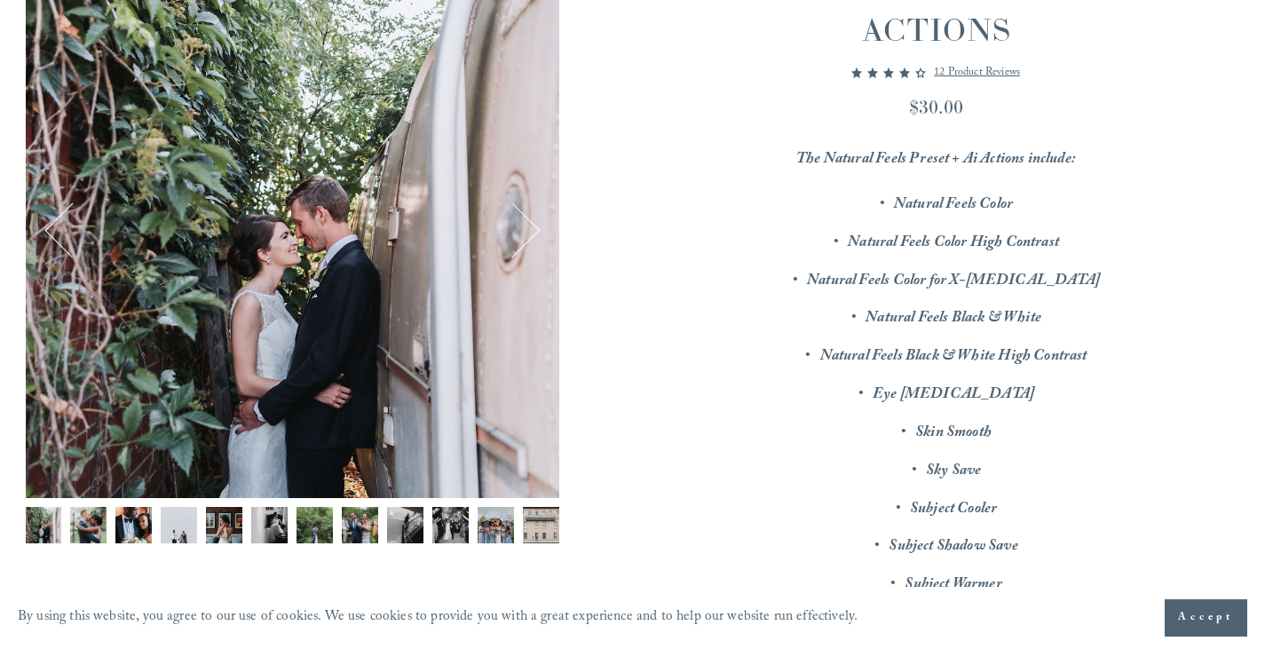
scroll to position [266, 0]
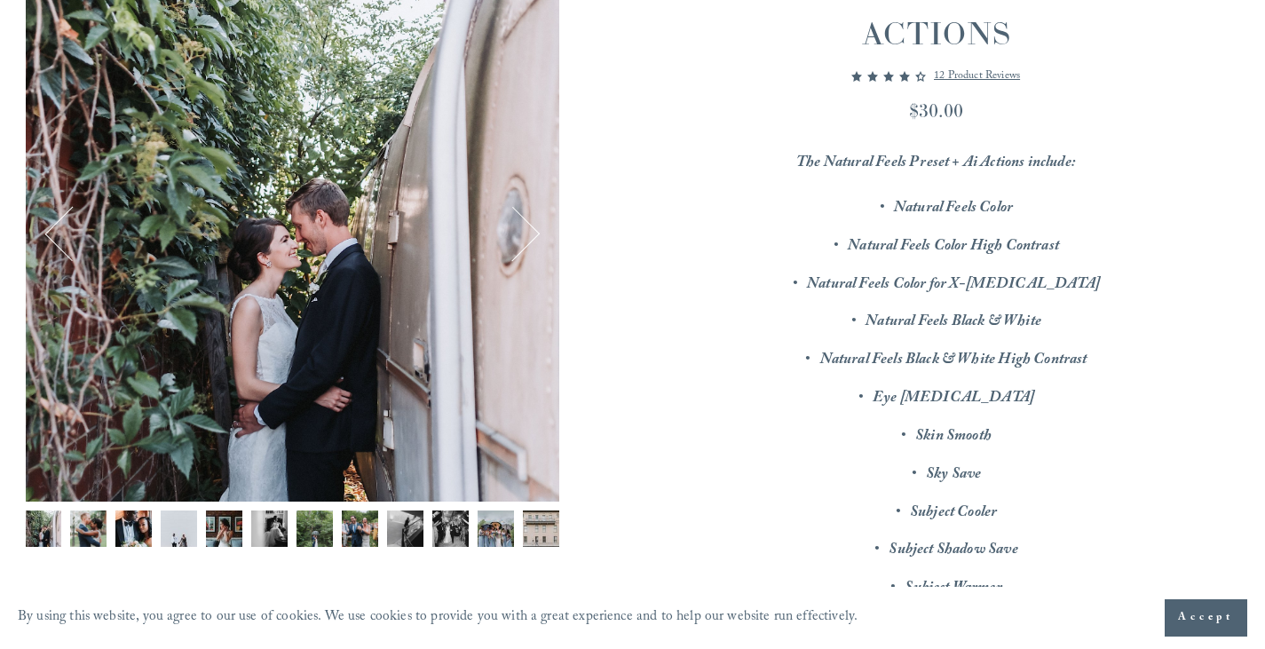
click at [131, 523] on img "Image 3 of 12" at bounding box center [133, 528] width 36 height 36
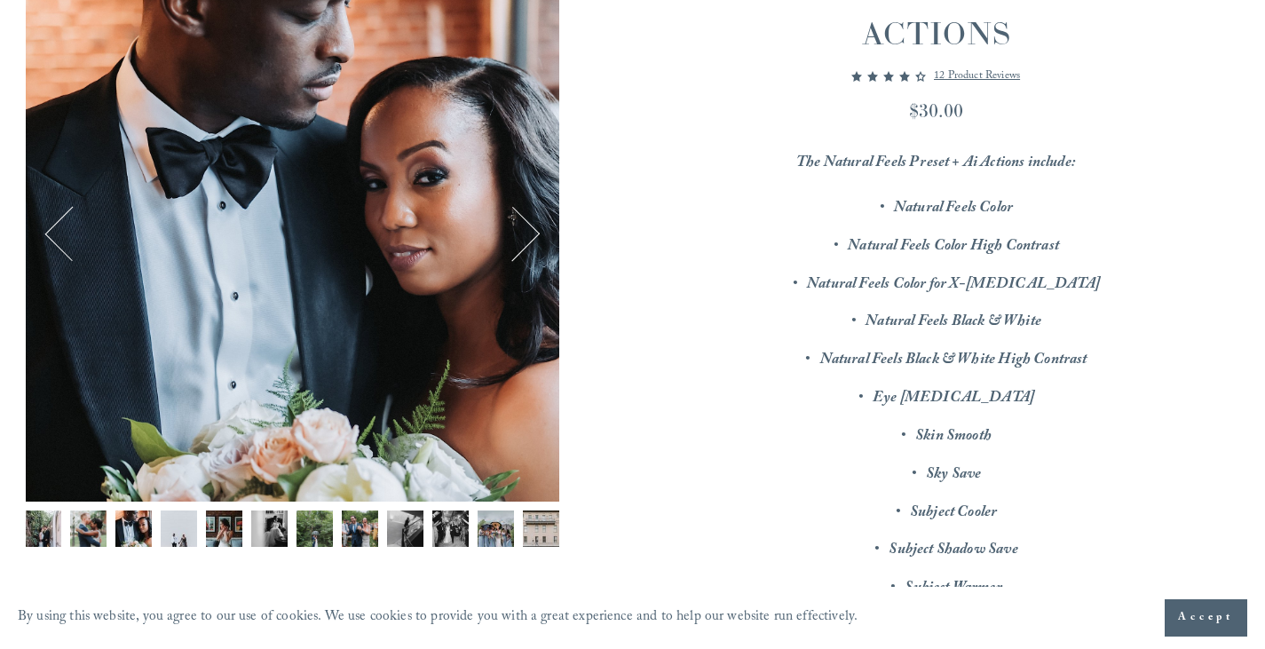
click at [96, 529] on img "Image 2 of 12" at bounding box center [88, 528] width 36 height 36
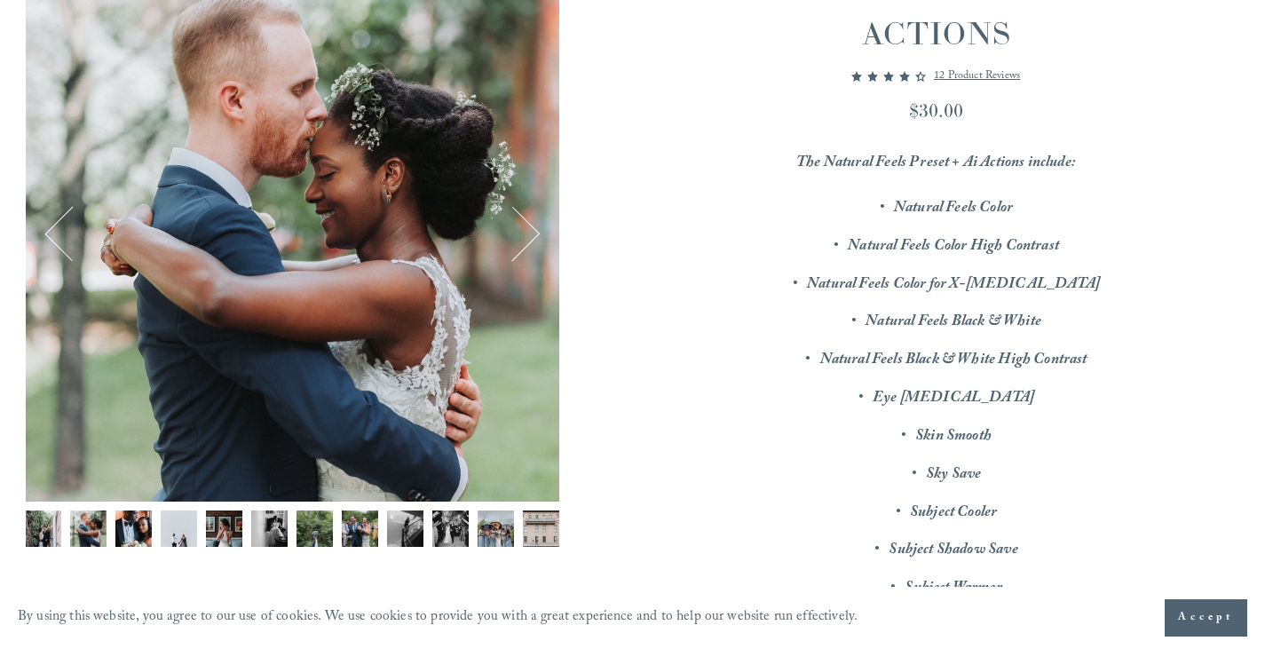
click at [229, 528] on img "Image 5 of 12" at bounding box center [224, 528] width 36 height 36
